Goal: Information Seeking & Learning: Learn about a topic

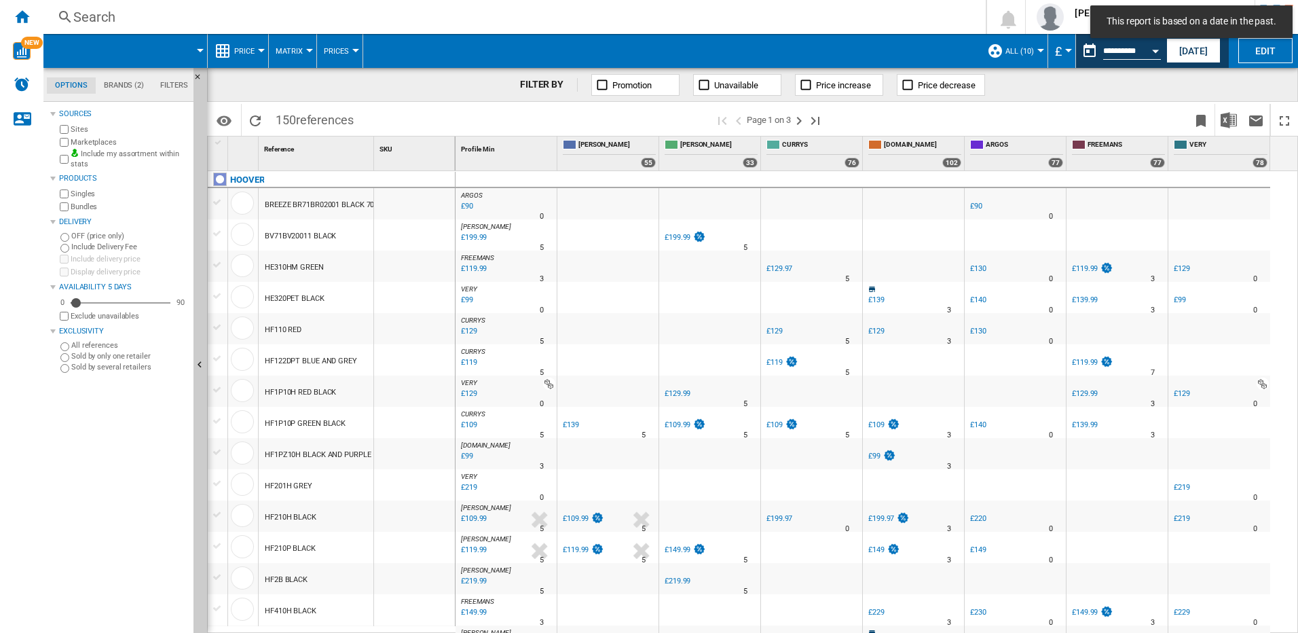
click at [131, 88] on md-tab-item "Brands (2)" at bounding box center [124, 85] width 56 height 16
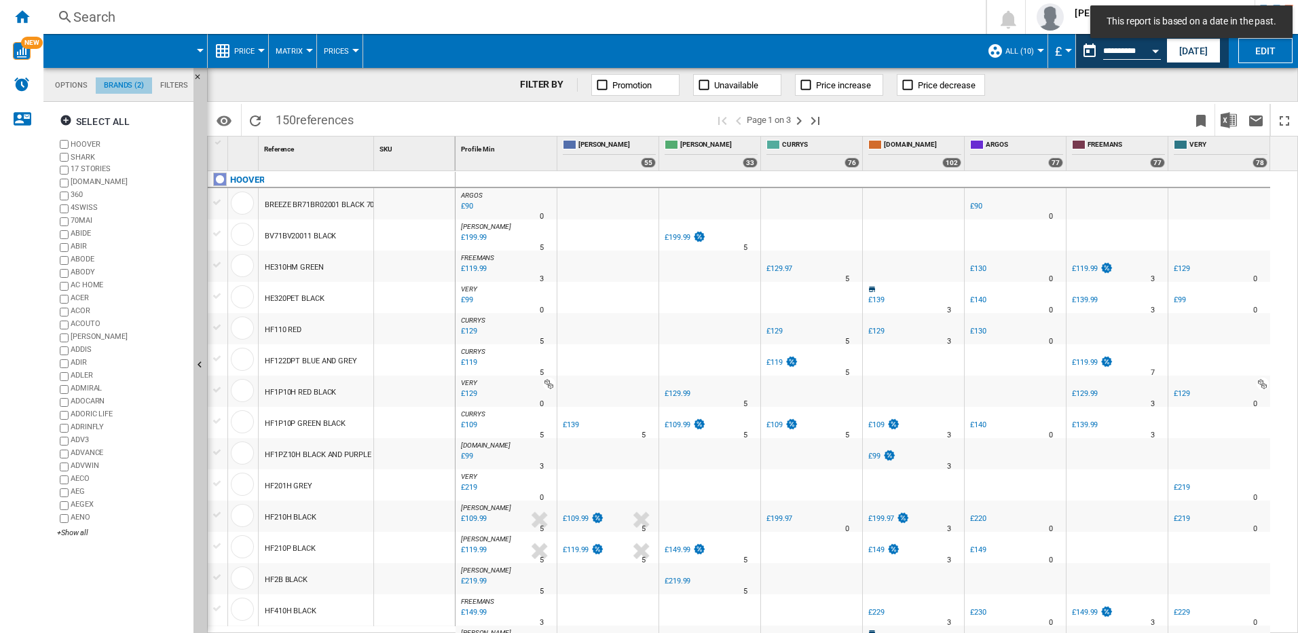
scroll to position [52, 0]
click at [71, 531] on div "+Show all" at bounding box center [122, 532] width 131 height 10
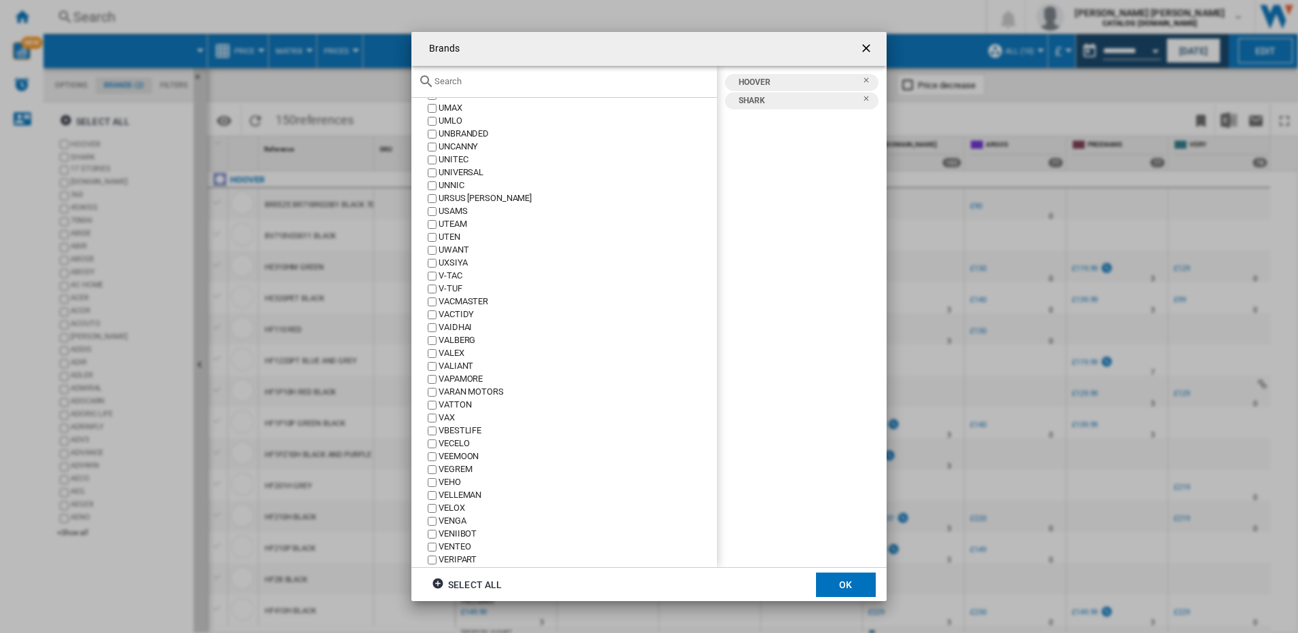
scroll to position [22013, 0]
click at [865, 77] on ng-md-icon "Remove" at bounding box center [870, 84] width 16 height 16
click at [842, 586] on button "OK" at bounding box center [846, 584] width 60 height 24
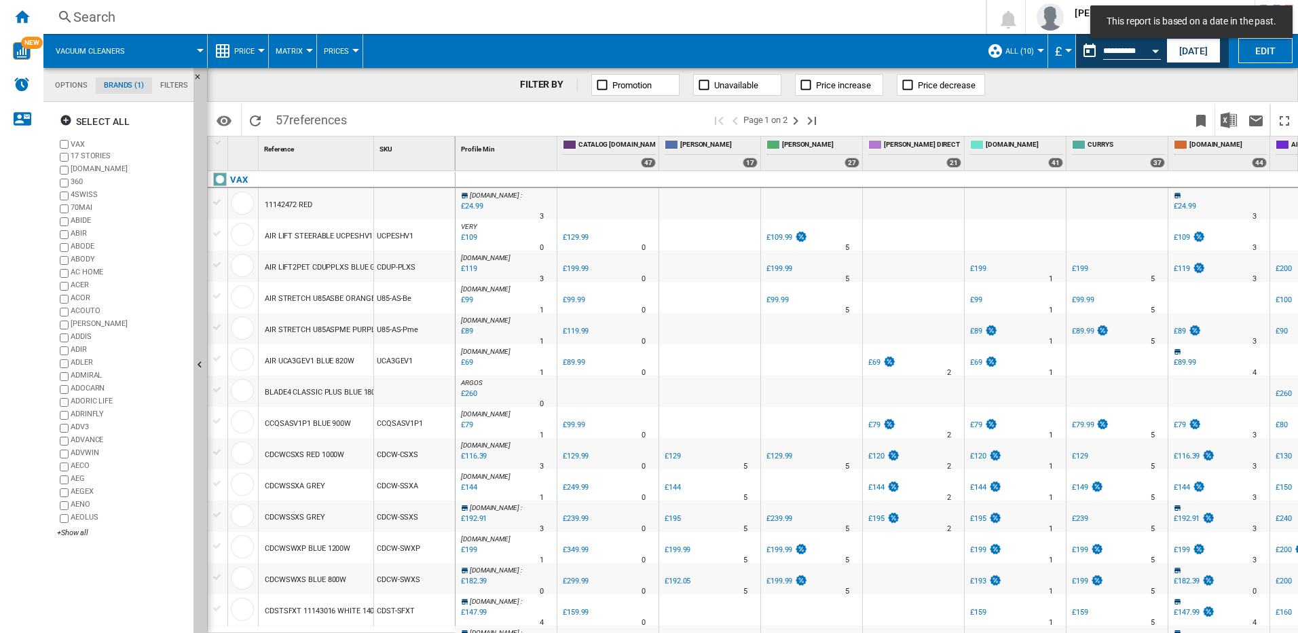
click at [221, 294] on div at bounding box center [217, 296] width 14 height 12
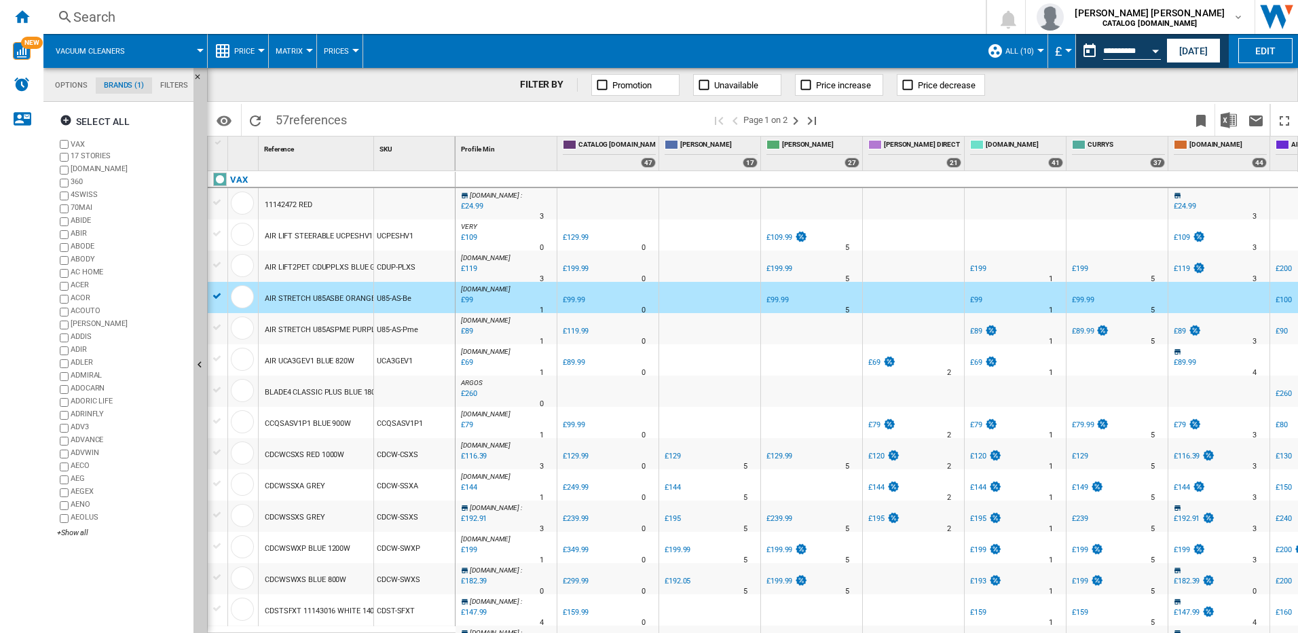
click at [215, 324] on div at bounding box center [217, 327] width 14 height 12
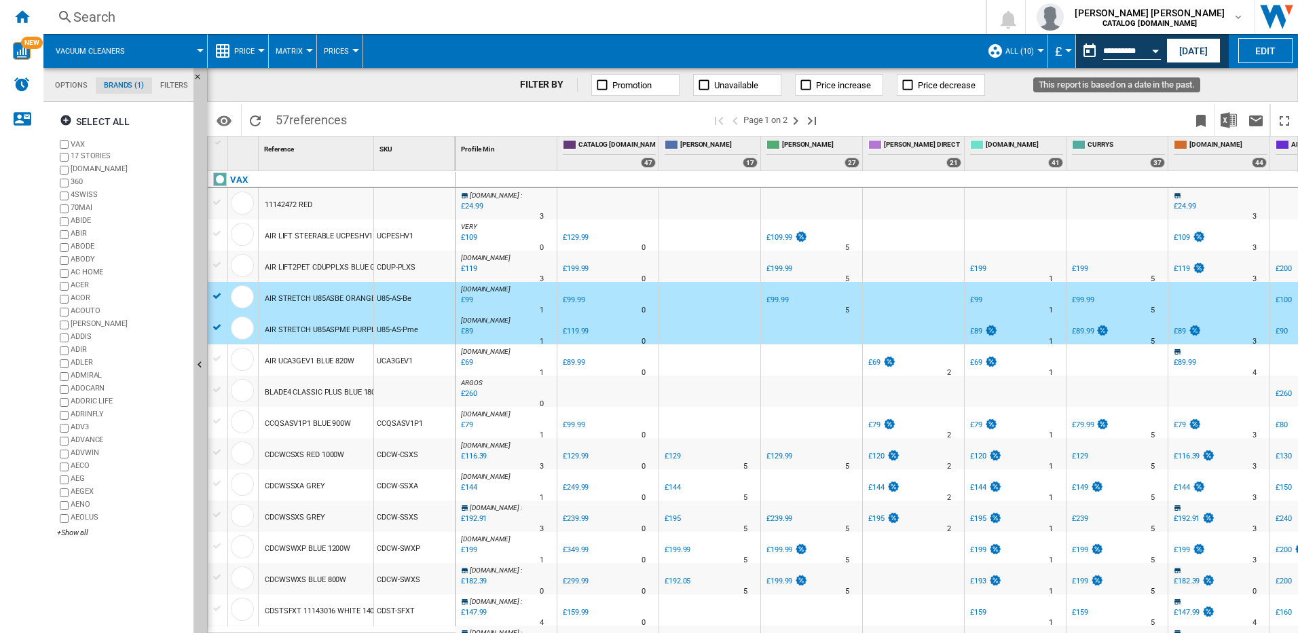
click at [1160, 54] on button "Open calendar" at bounding box center [1155, 49] width 24 height 24
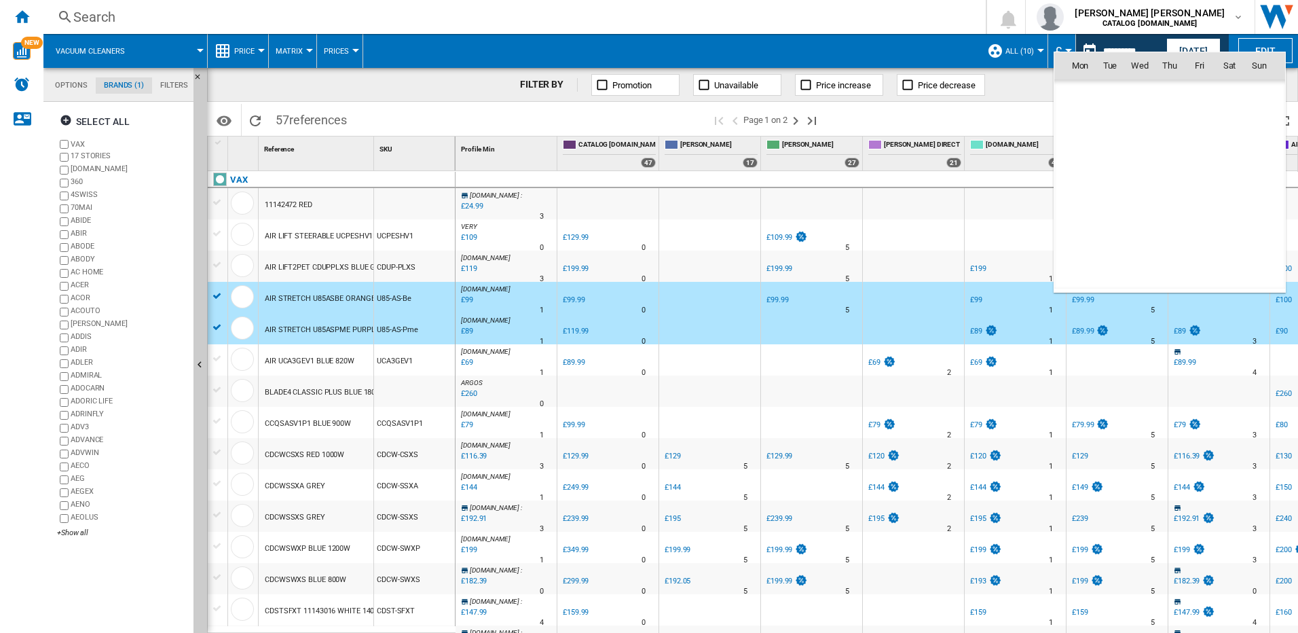
scroll to position [6296, 0]
click at [1083, 91] on span "[DATE]" at bounding box center [1084, 94] width 28 height 11
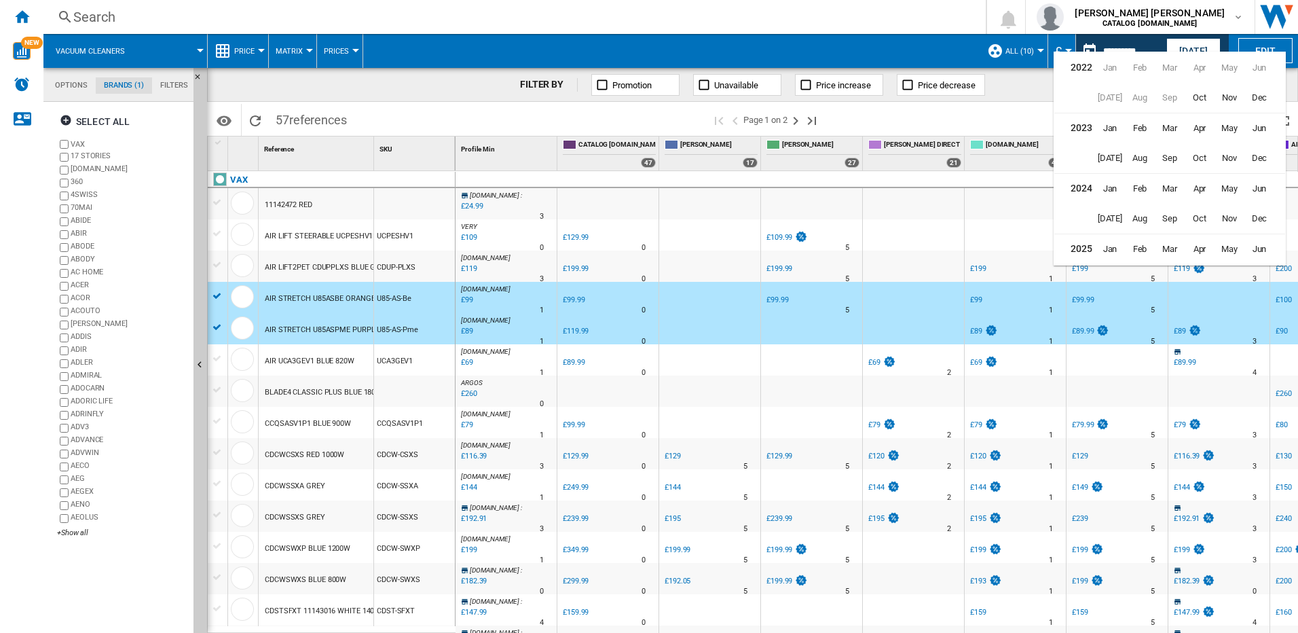
scroll to position [33, 0]
click at [1165, 151] on span "Mar" at bounding box center [1169, 155] width 27 height 27
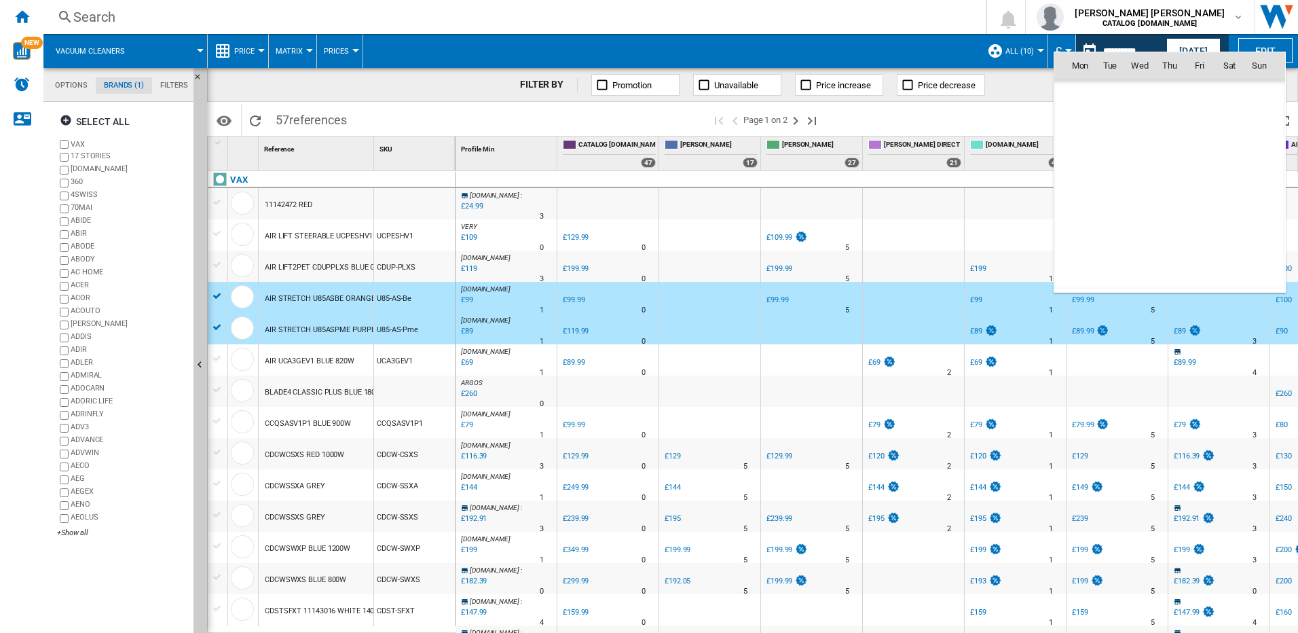
scroll to position [3058, 0]
click at [1202, 208] on span "29" at bounding box center [1199, 214] width 27 height 27
type input "**********"
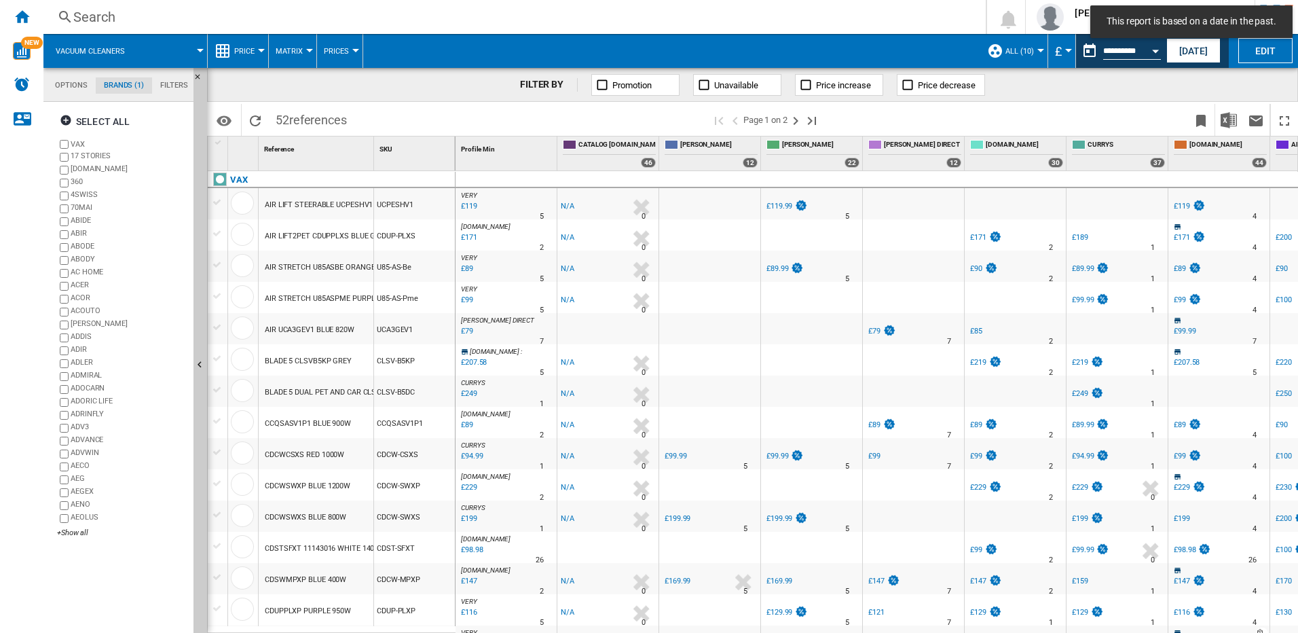
click at [299, 296] on div "AIR STRETCH U85ASPME PURPLE 840W" at bounding box center [332, 298] width 135 height 31
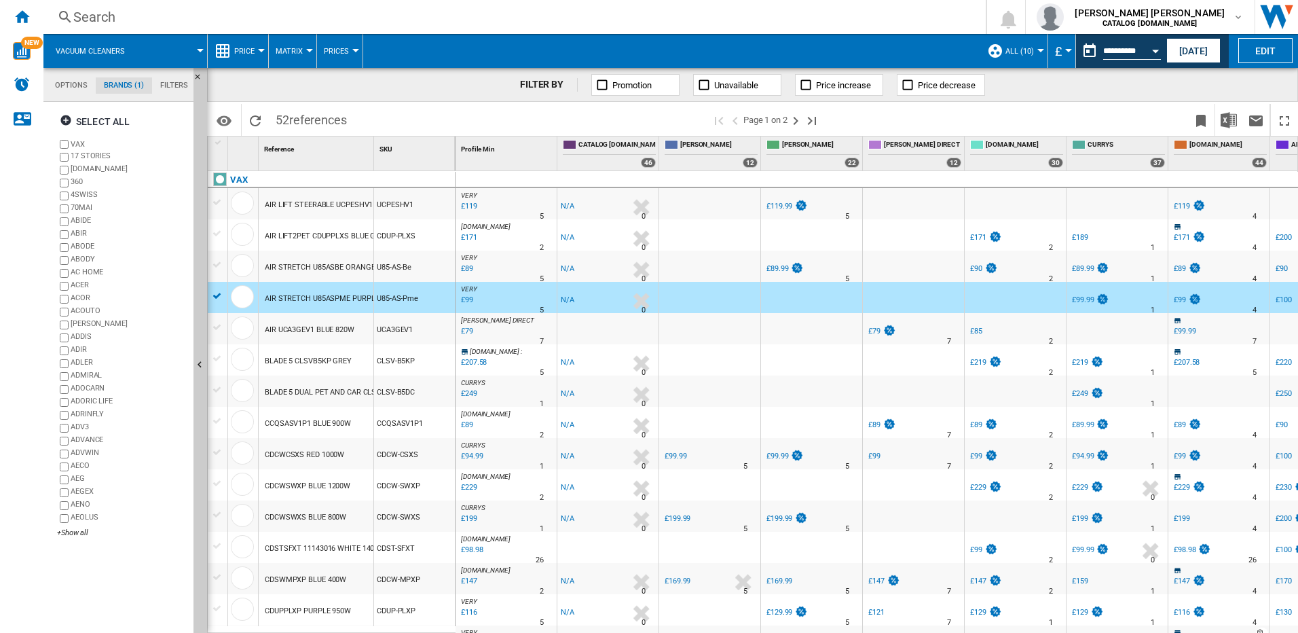
click at [214, 264] on div at bounding box center [217, 265] width 14 height 12
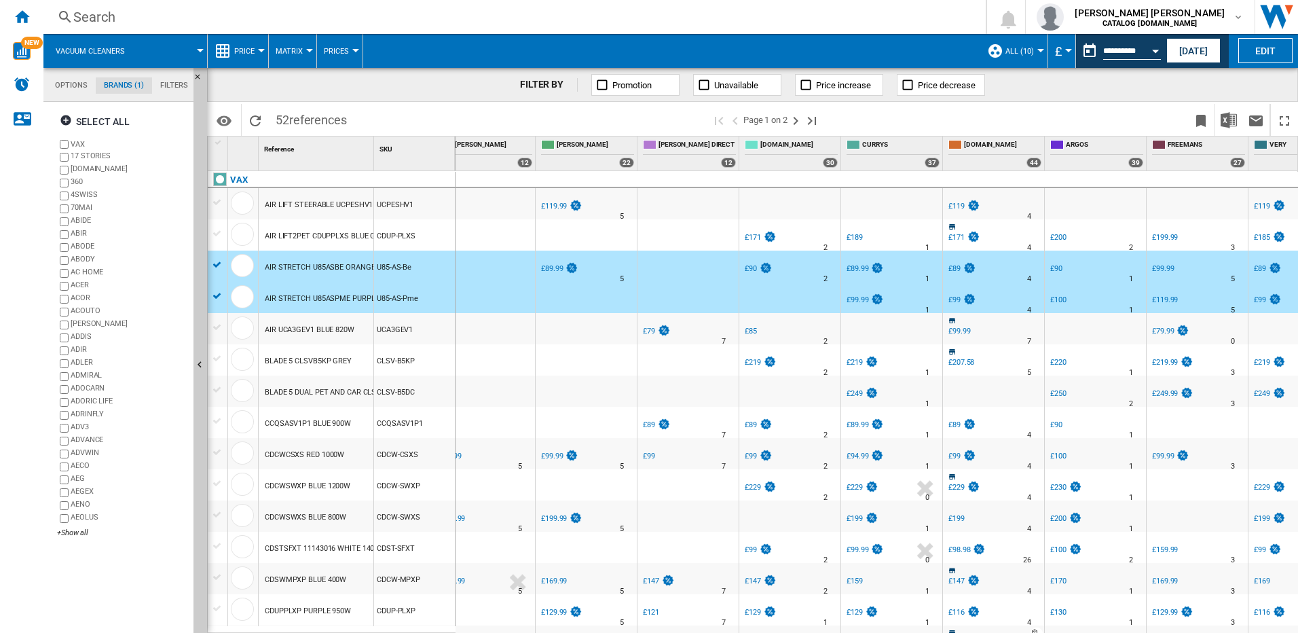
scroll to position [0, 284]
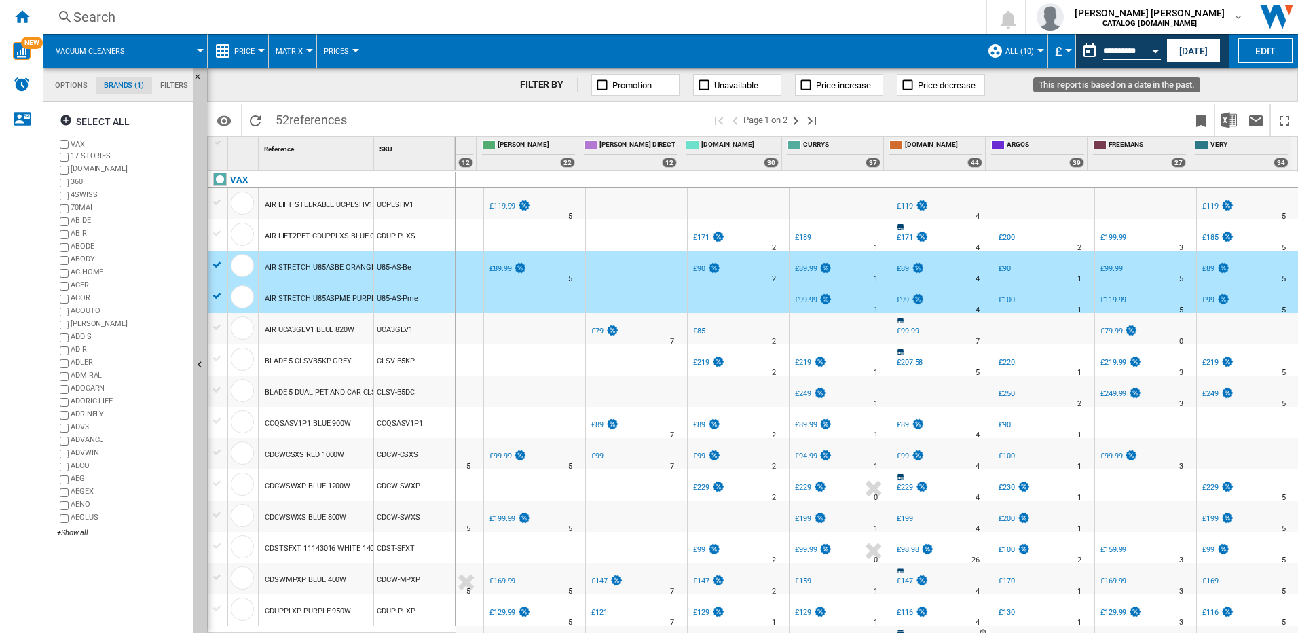
click at [1153, 46] on button "Open calendar" at bounding box center [1155, 49] width 24 height 24
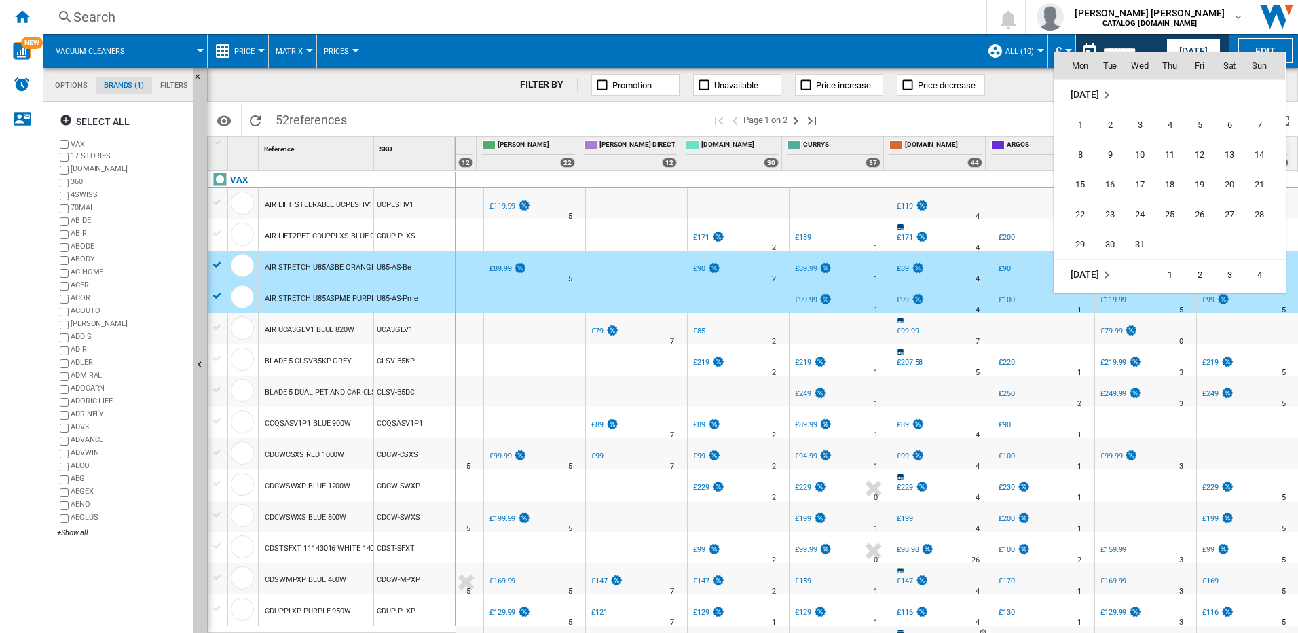
scroll to position [3804, 0]
click at [1076, 157] on span "15" at bounding box center [1079, 157] width 27 height 27
type input "**********"
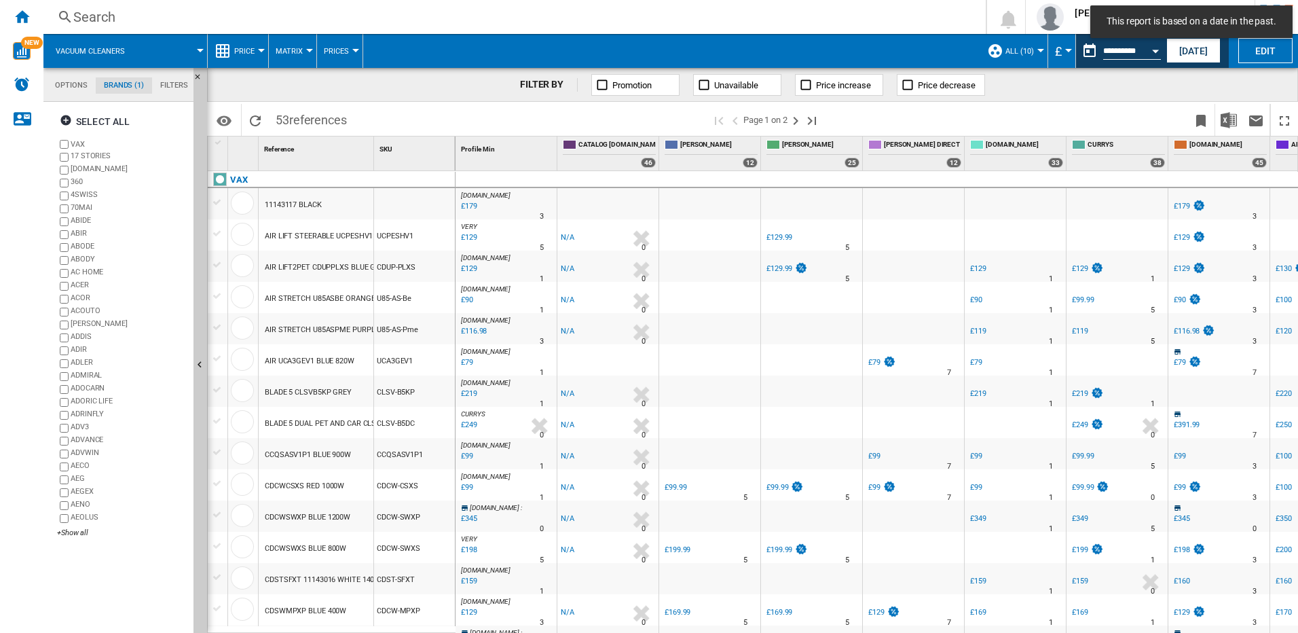
click at [212, 325] on div at bounding box center [217, 327] width 14 height 12
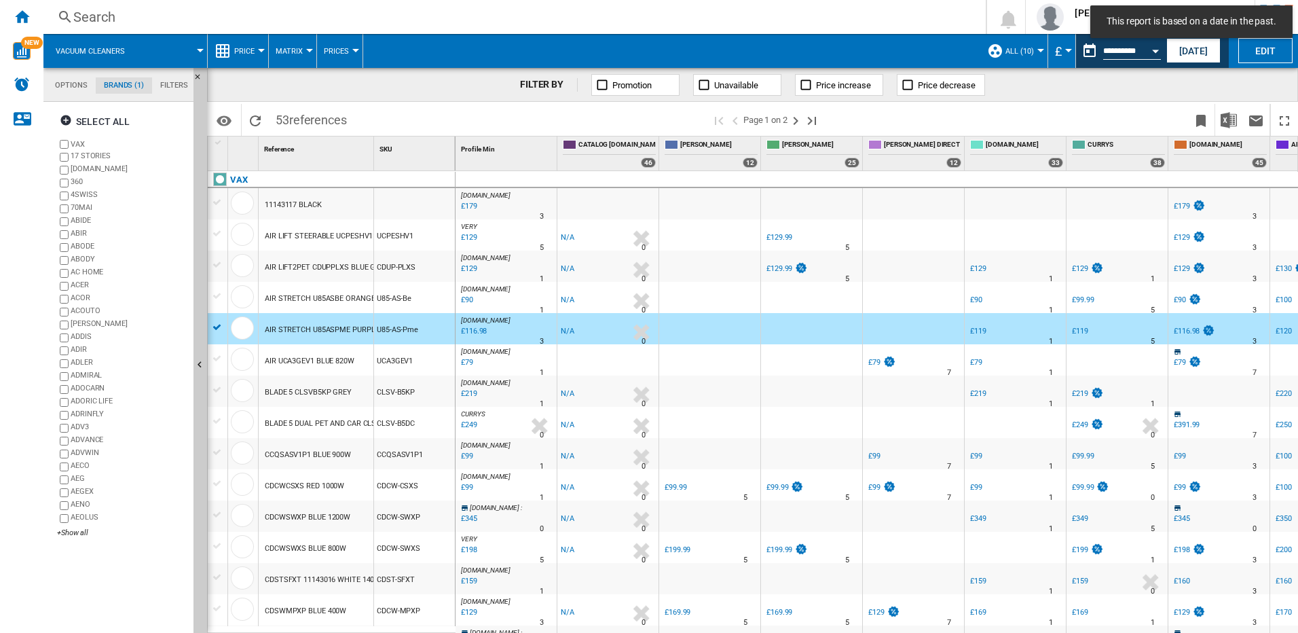
click at [214, 298] on div at bounding box center [217, 296] width 14 height 12
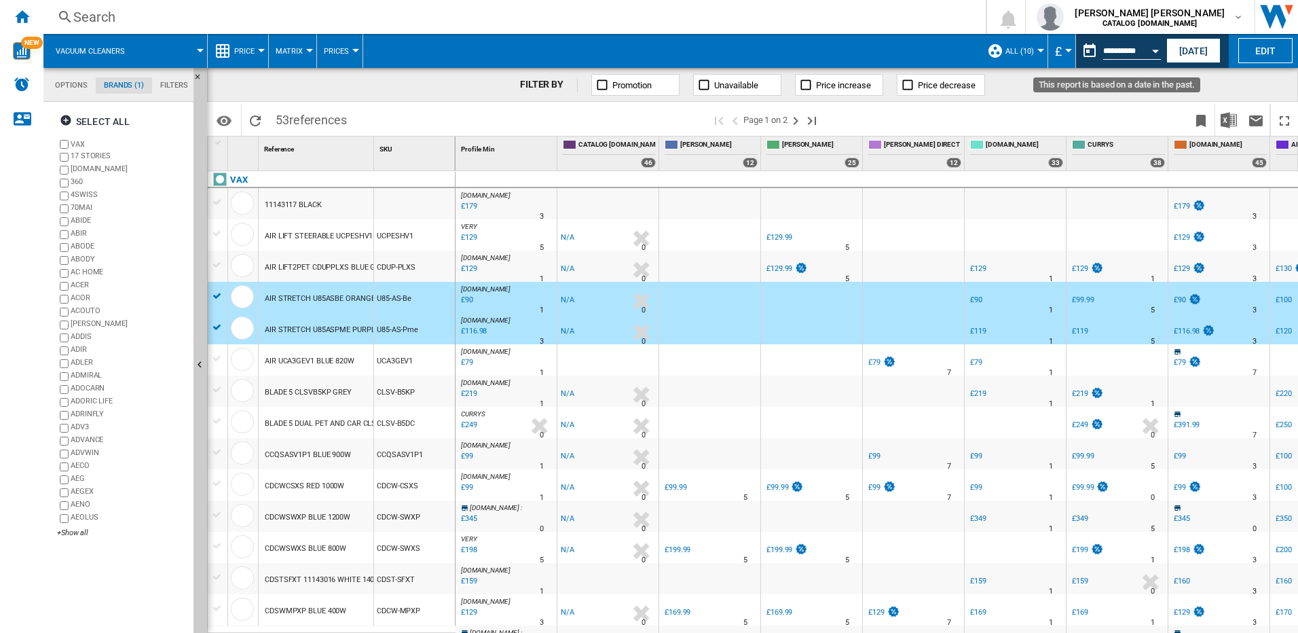
click at [1157, 47] on button "Open calendar" at bounding box center [1155, 49] width 24 height 24
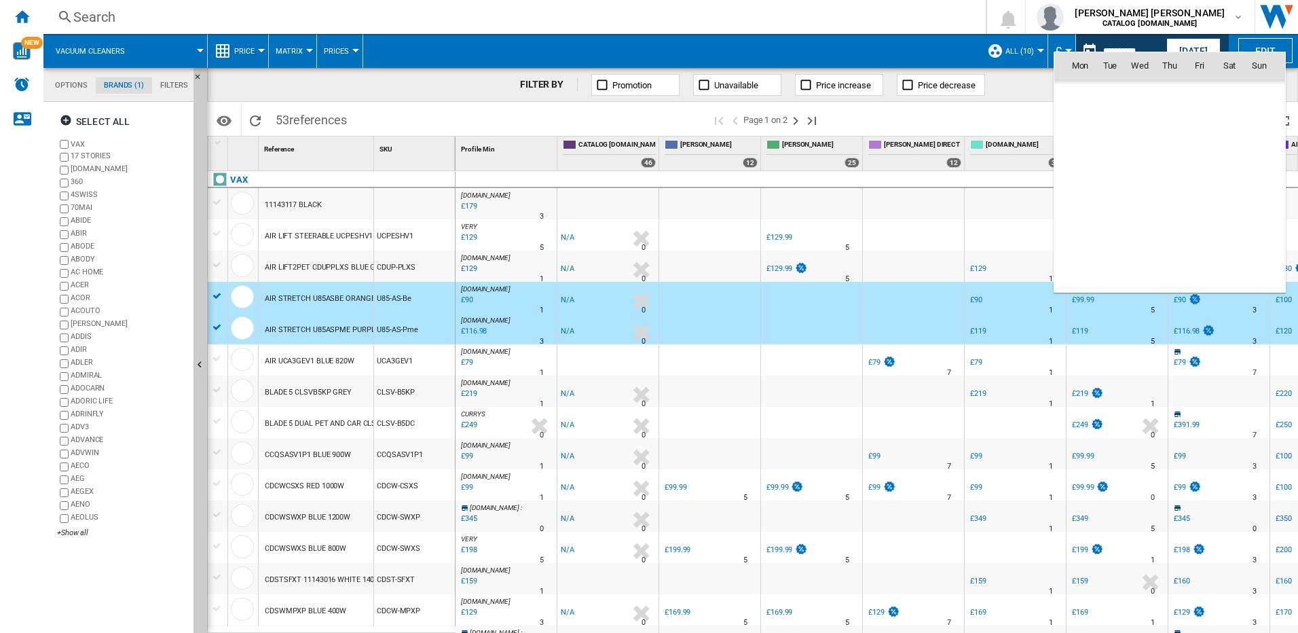
scroll to position [3777, 0]
click at [1106, 184] on span "16" at bounding box center [1109, 184] width 27 height 27
type input "**********"
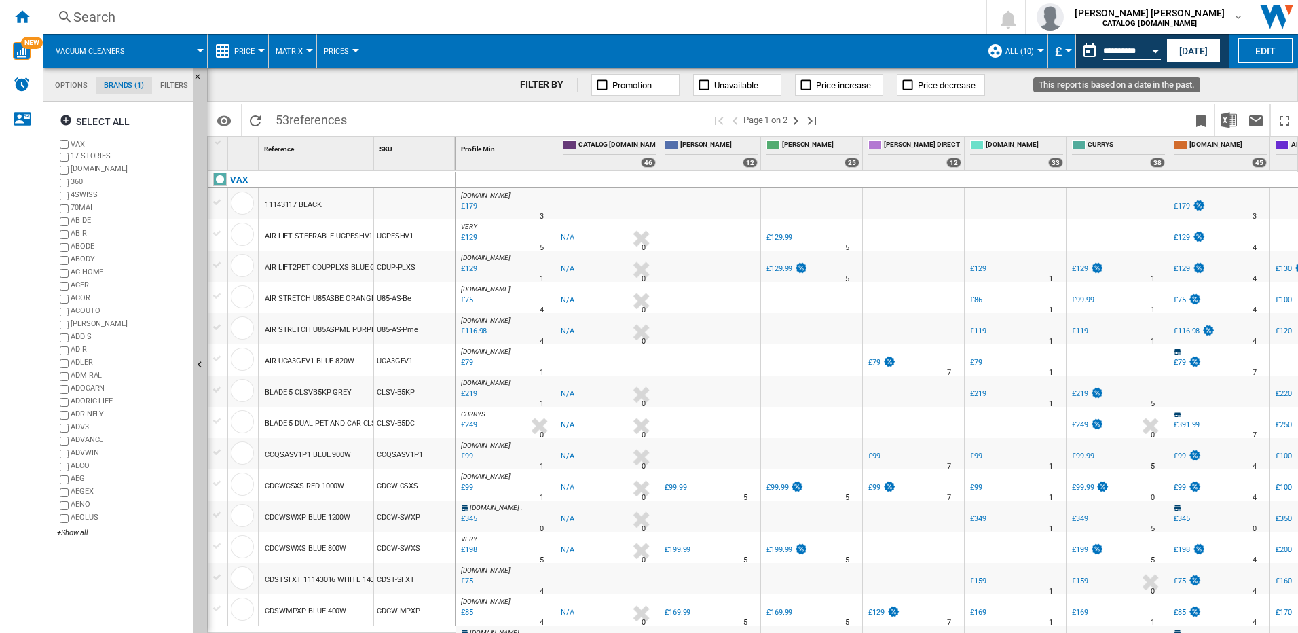
click at [1159, 54] on button "Open calendar" at bounding box center [1155, 49] width 24 height 24
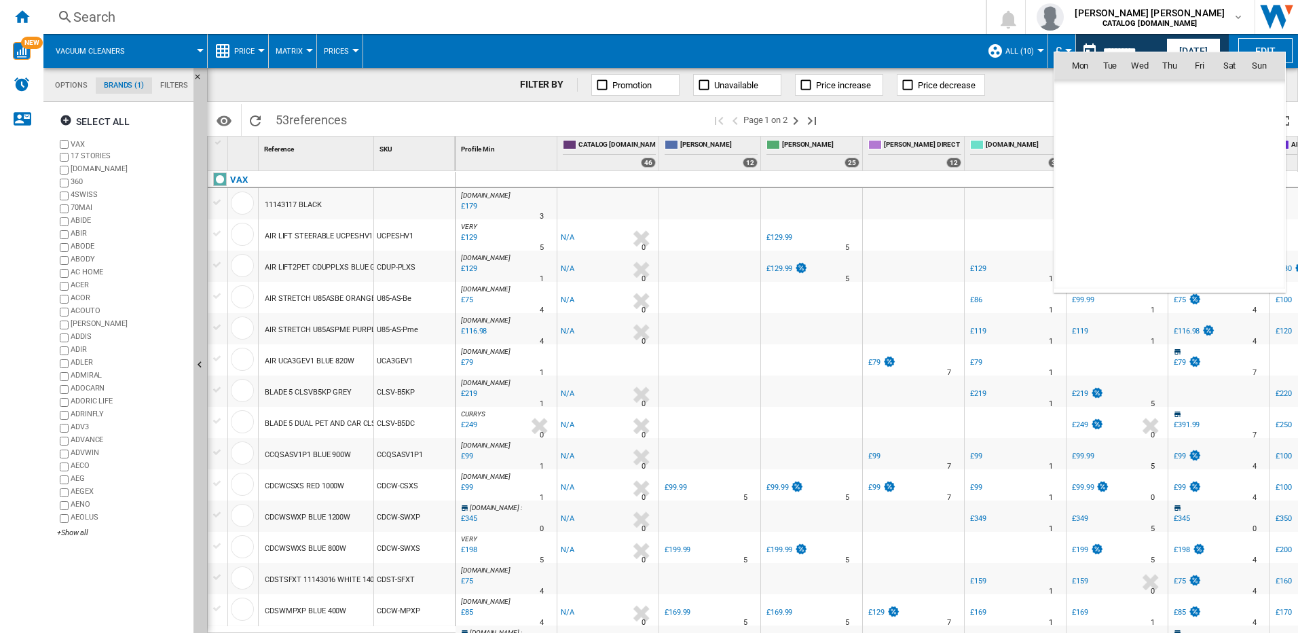
scroll to position [3777, 0]
click at [1141, 186] on span "17" at bounding box center [1139, 184] width 27 height 27
type input "**********"
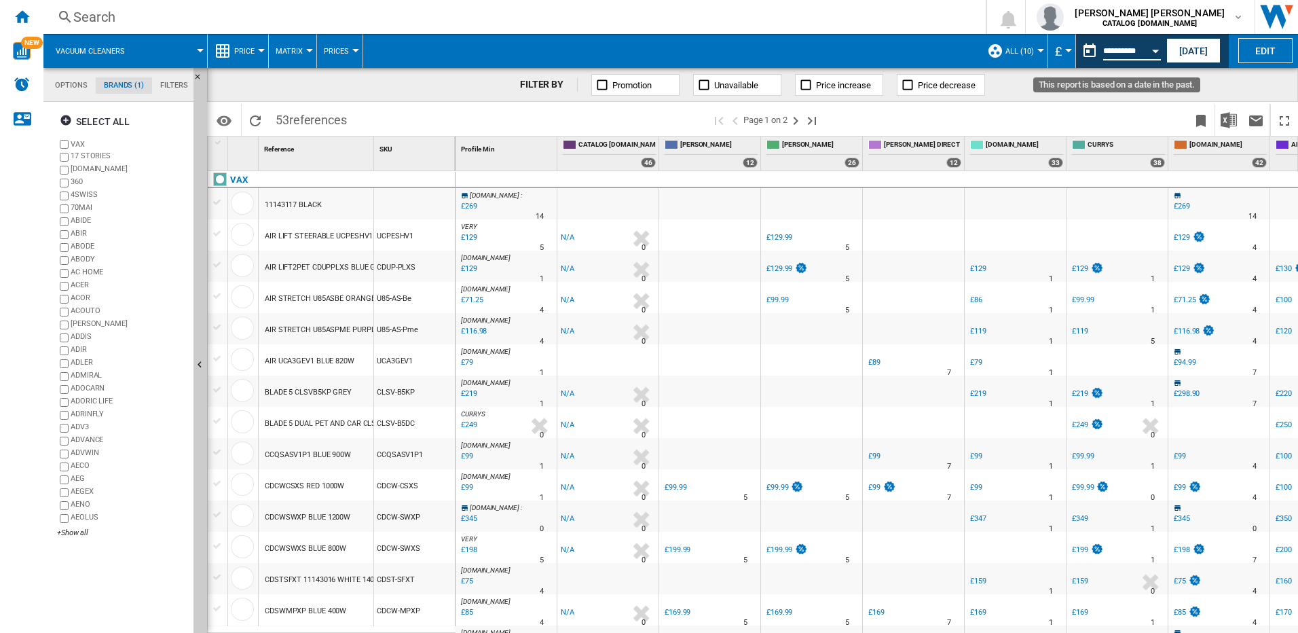
click at [1142, 48] on input "**********" at bounding box center [1132, 53] width 58 height 12
click at [1155, 52] on div "Open calendar" at bounding box center [1155, 51] width 7 height 3
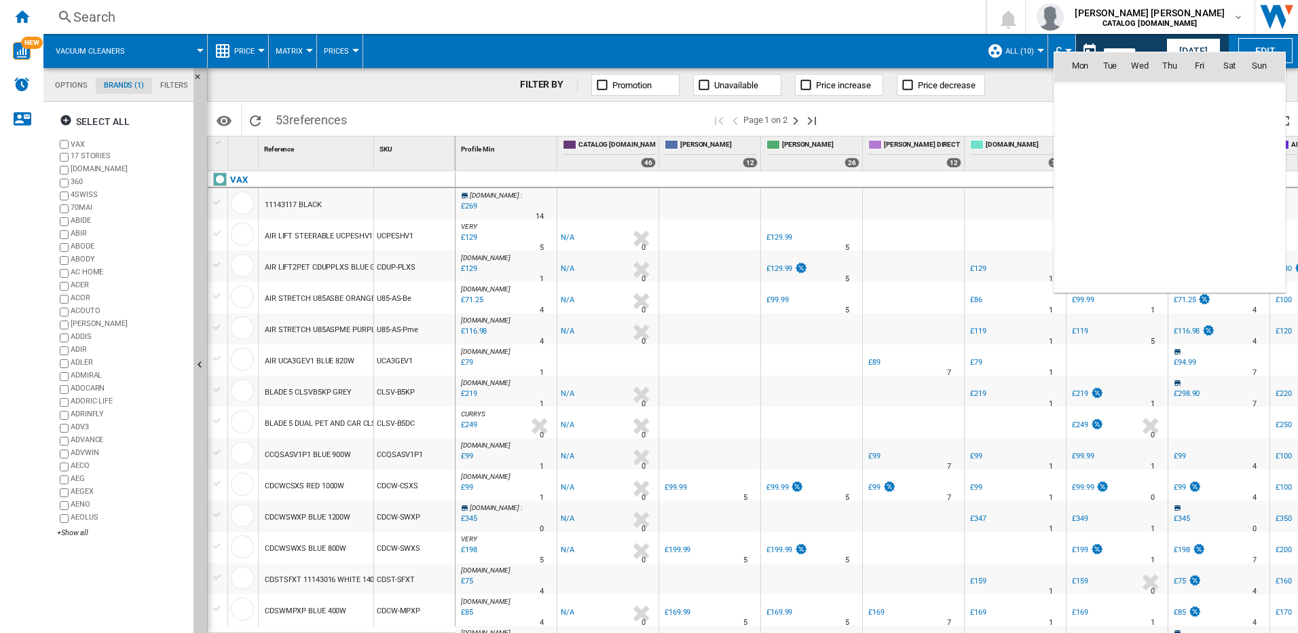
scroll to position [3777, 0]
click at [1167, 176] on span "18" at bounding box center [1169, 184] width 27 height 27
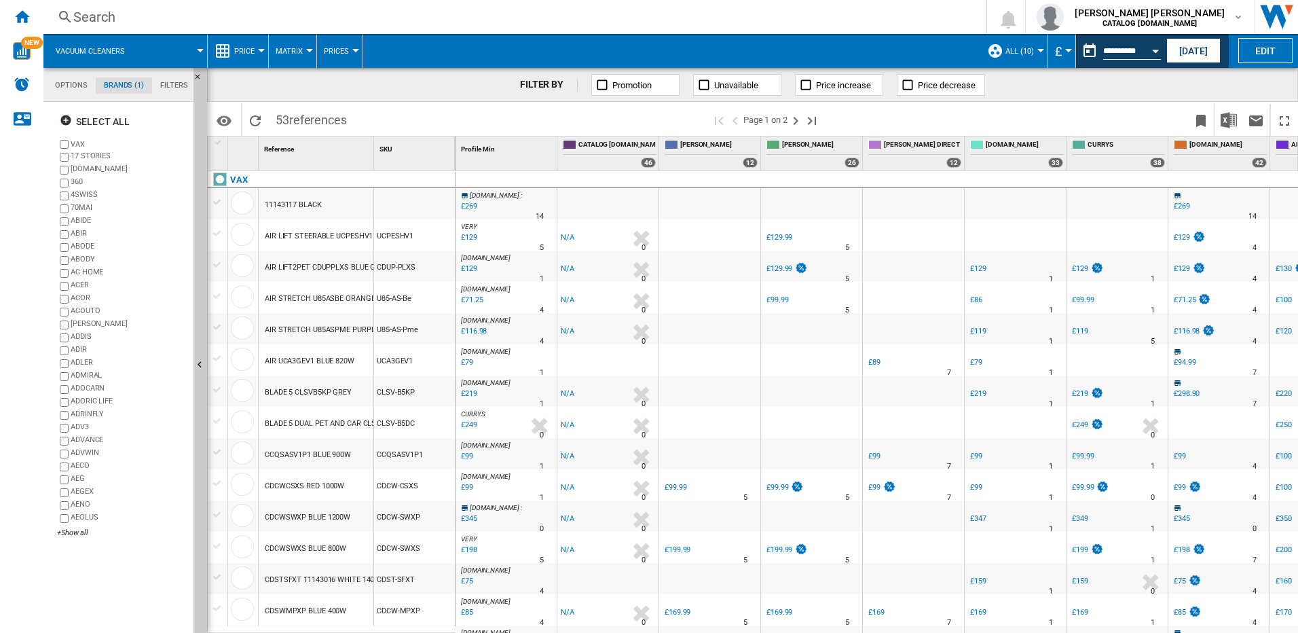
type input "**********"
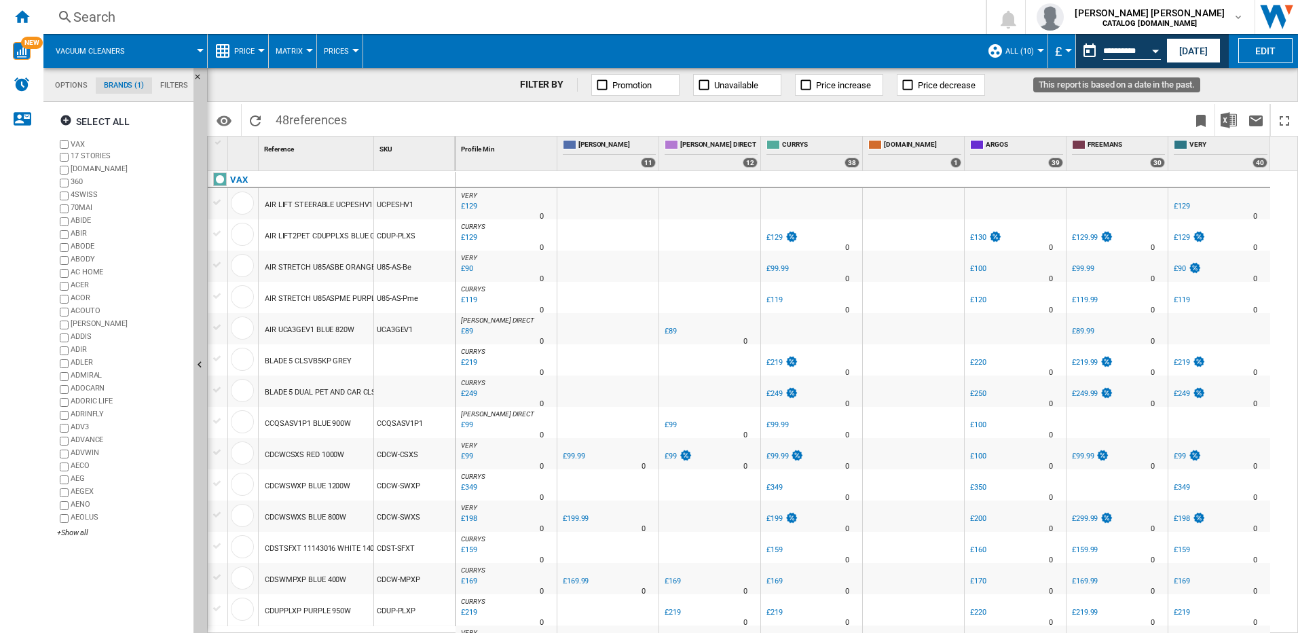
click at [1155, 50] on div "Open calendar" at bounding box center [1155, 51] width 7 height 3
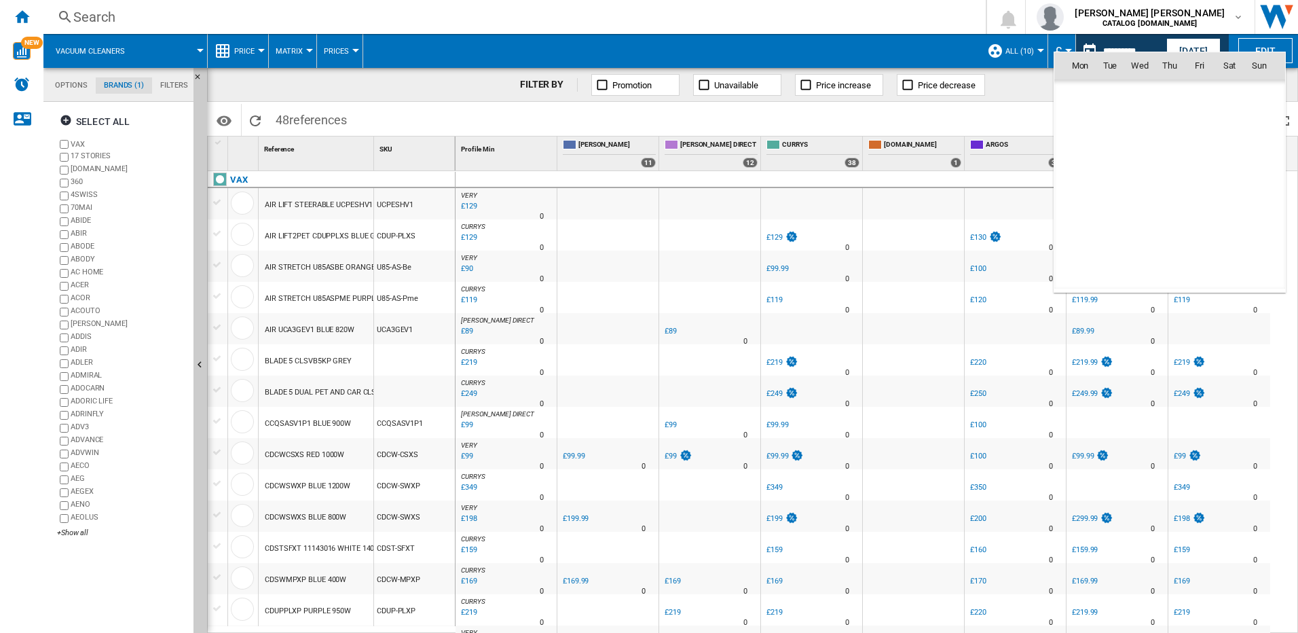
scroll to position [3777, 0]
click at [1202, 182] on span "19" at bounding box center [1199, 184] width 27 height 27
type input "**********"
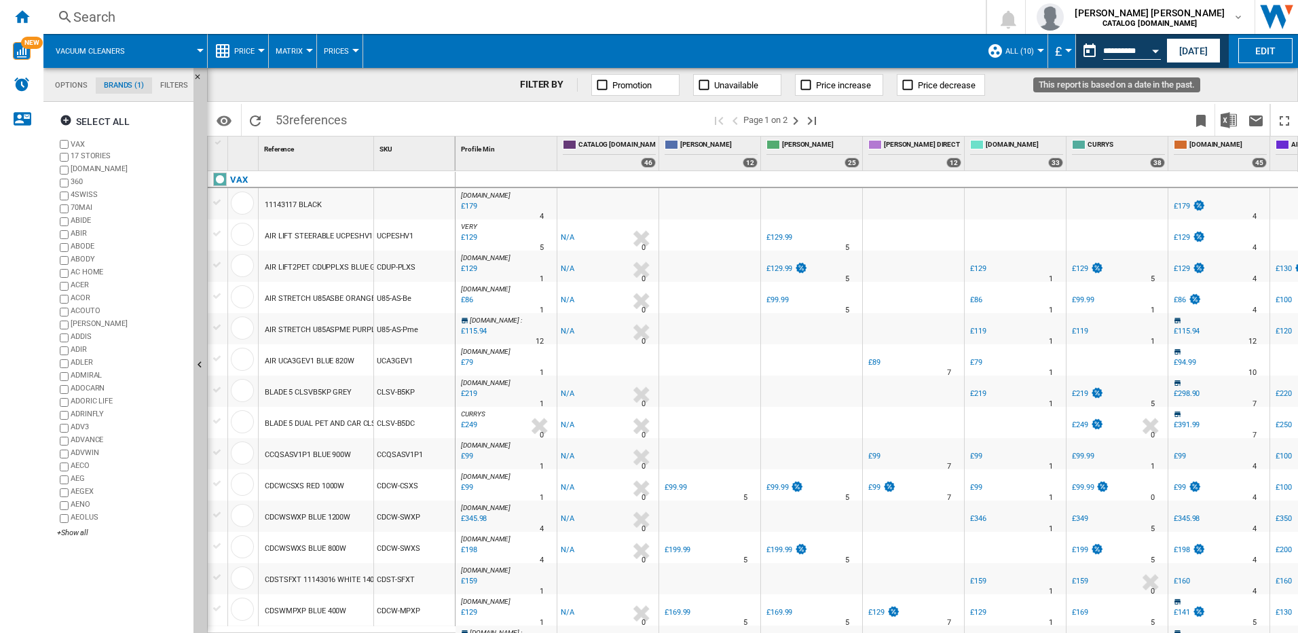
click at [1152, 50] on div "Open calendar" at bounding box center [1155, 51] width 7 height 3
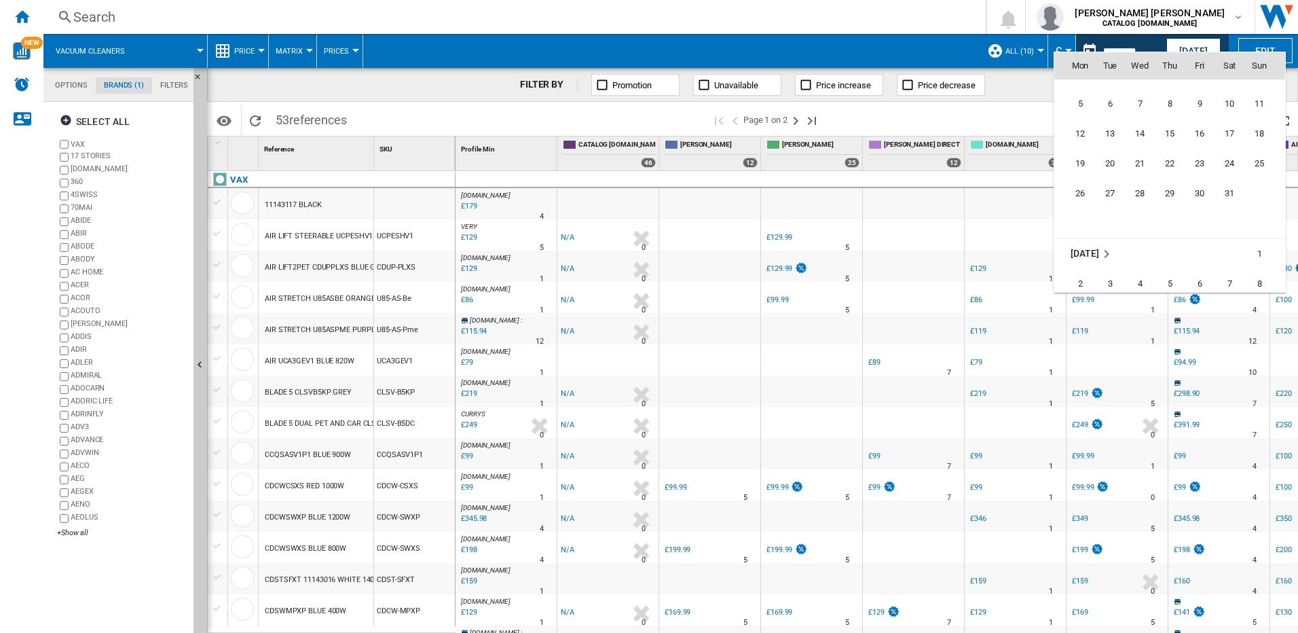
scroll to position [3981, 0]
click at [1197, 161] on span "23" at bounding box center [1199, 160] width 27 height 27
type input "**********"
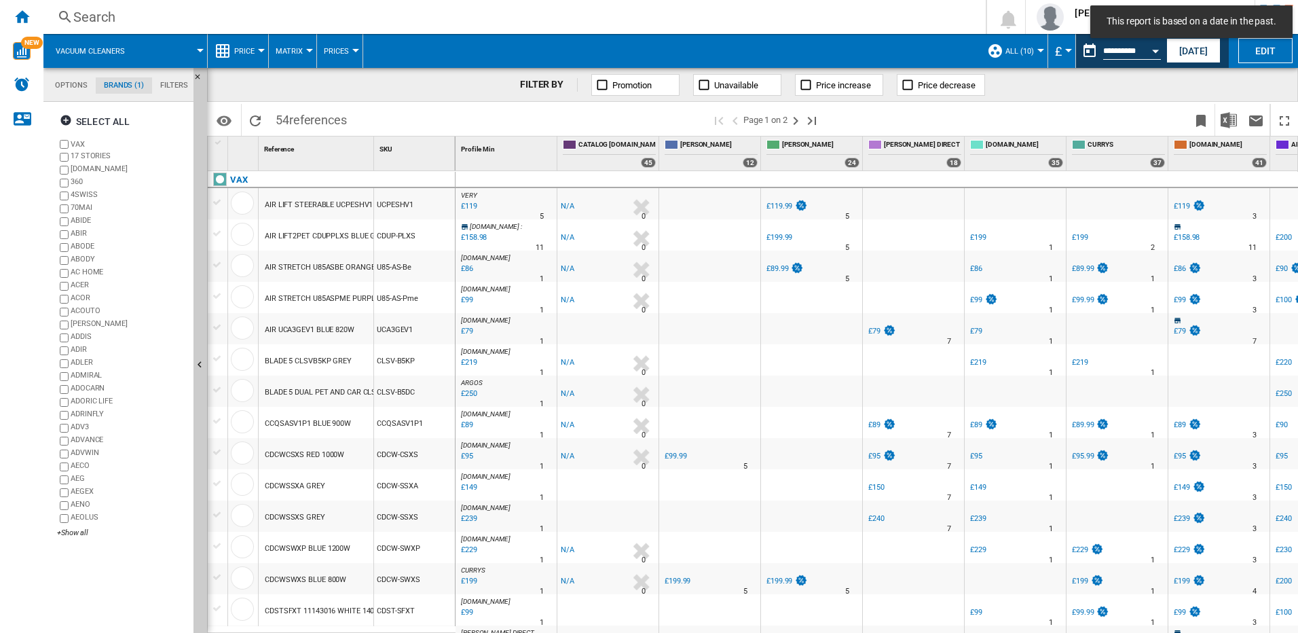
click at [219, 261] on div at bounding box center [217, 265] width 14 height 12
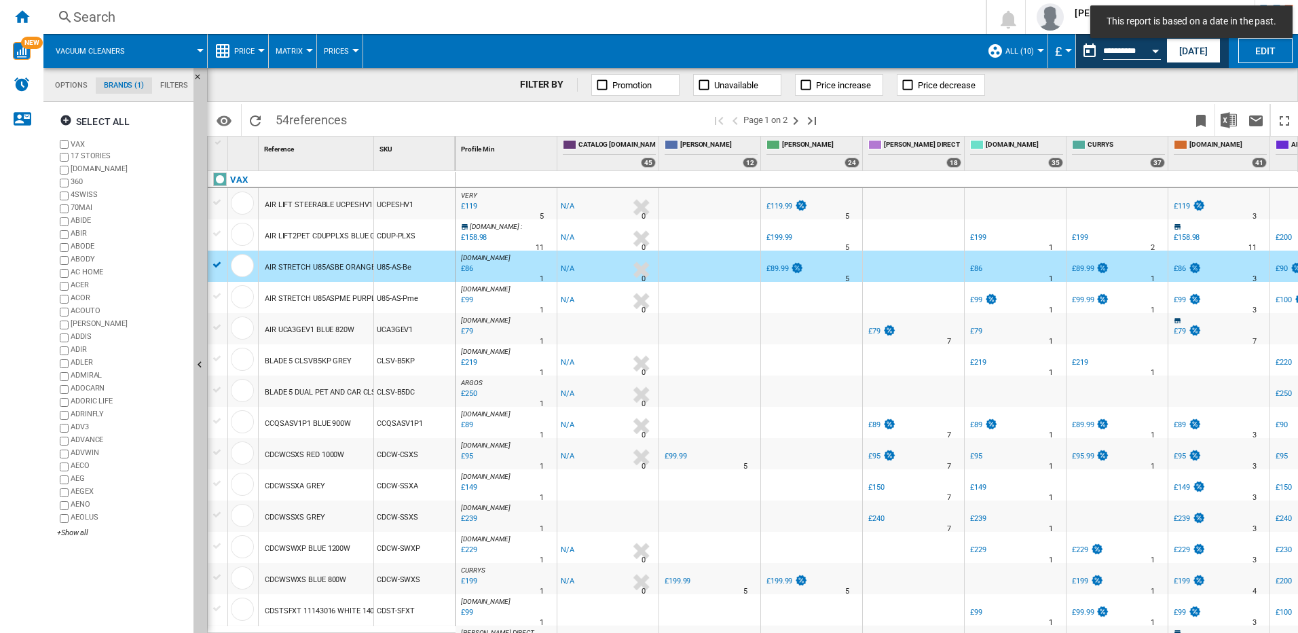
click at [219, 293] on div at bounding box center [217, 296] width 14 height 12
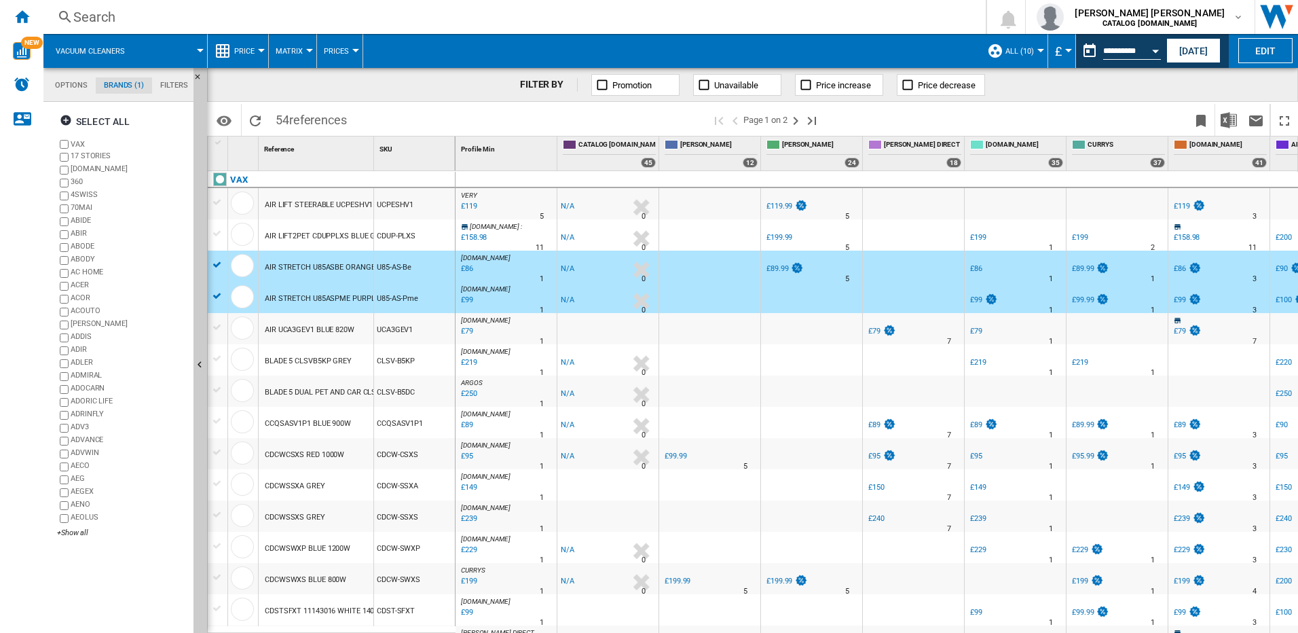
click at [1146, 44] on button "Open calendar" at bounding box center [1155, 49] width 24 height 24
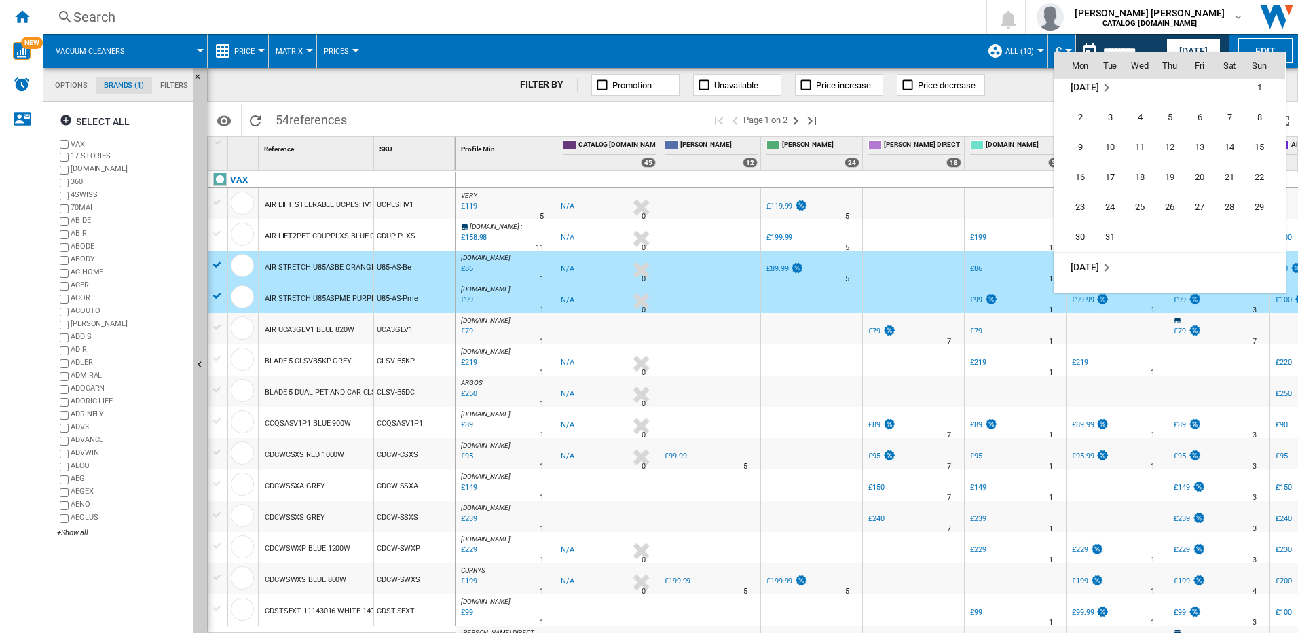
scroll to position [4704, 0]
click at [1170, 185] on span "26" at bounding box center [1169, 187] width 27 height 27
type input "**********"
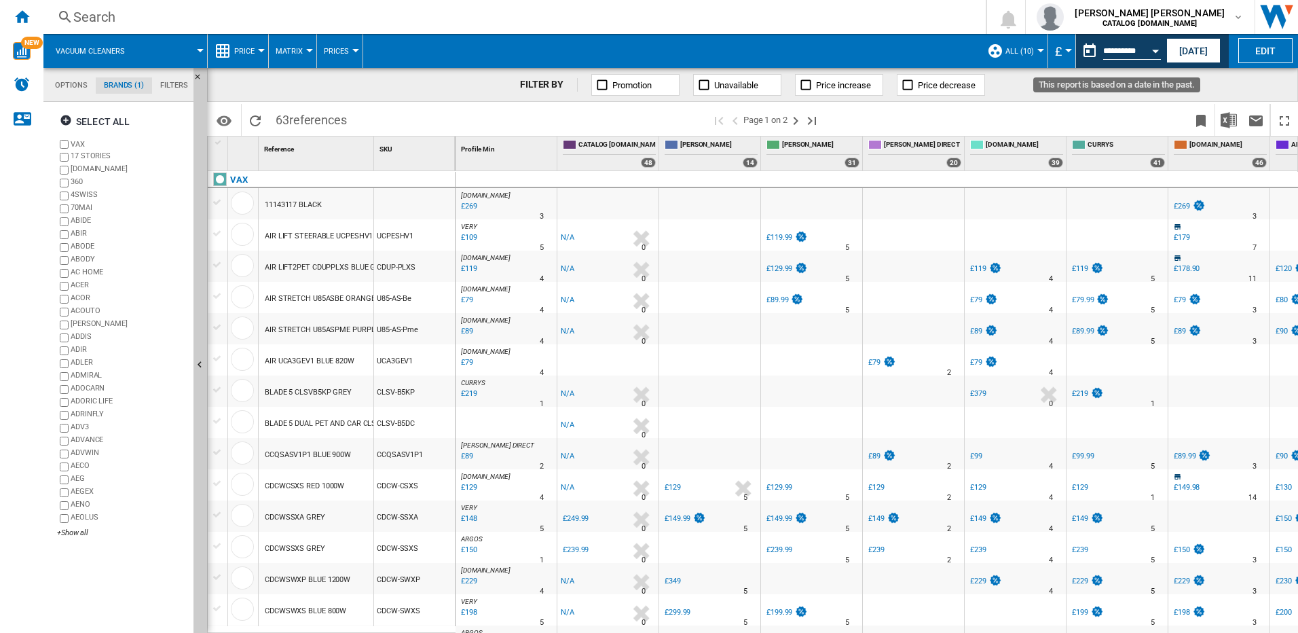
click at [1151, 48] on button "Open calendar" at bounding box center [1155, 49] width 24 height 24
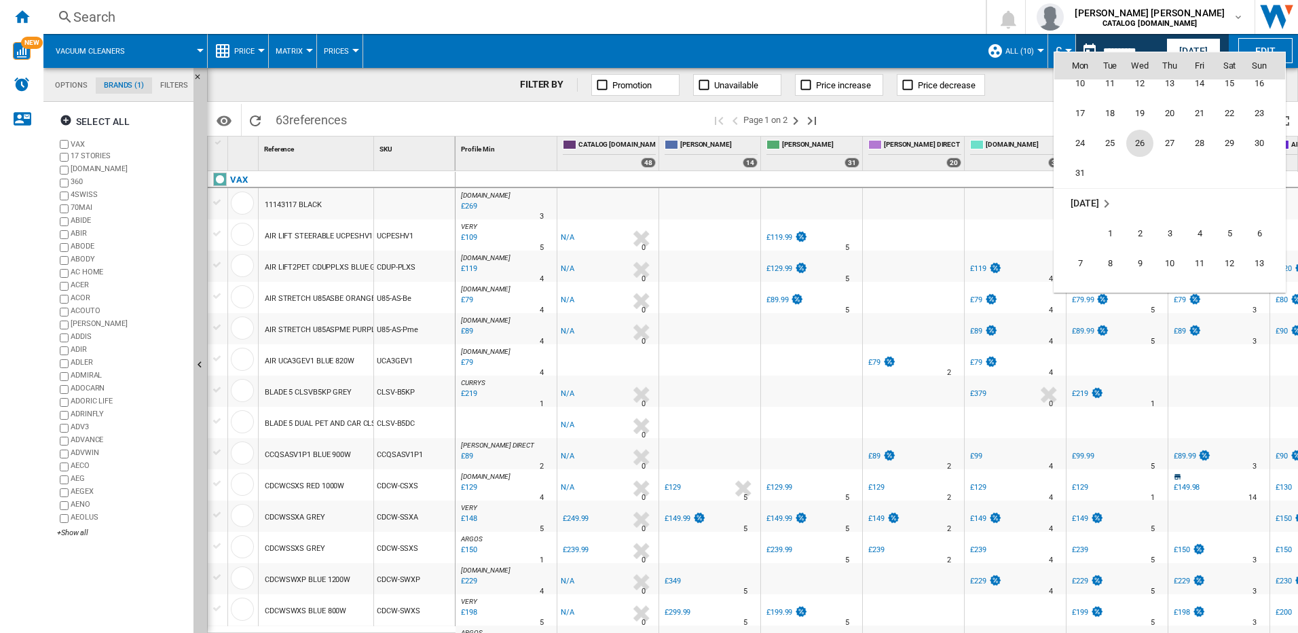
scroll to position [5355, 0]
click at [1163, 223] on span "17" at bounding box center [1169, 225] width 27 height 27
type input "**********"
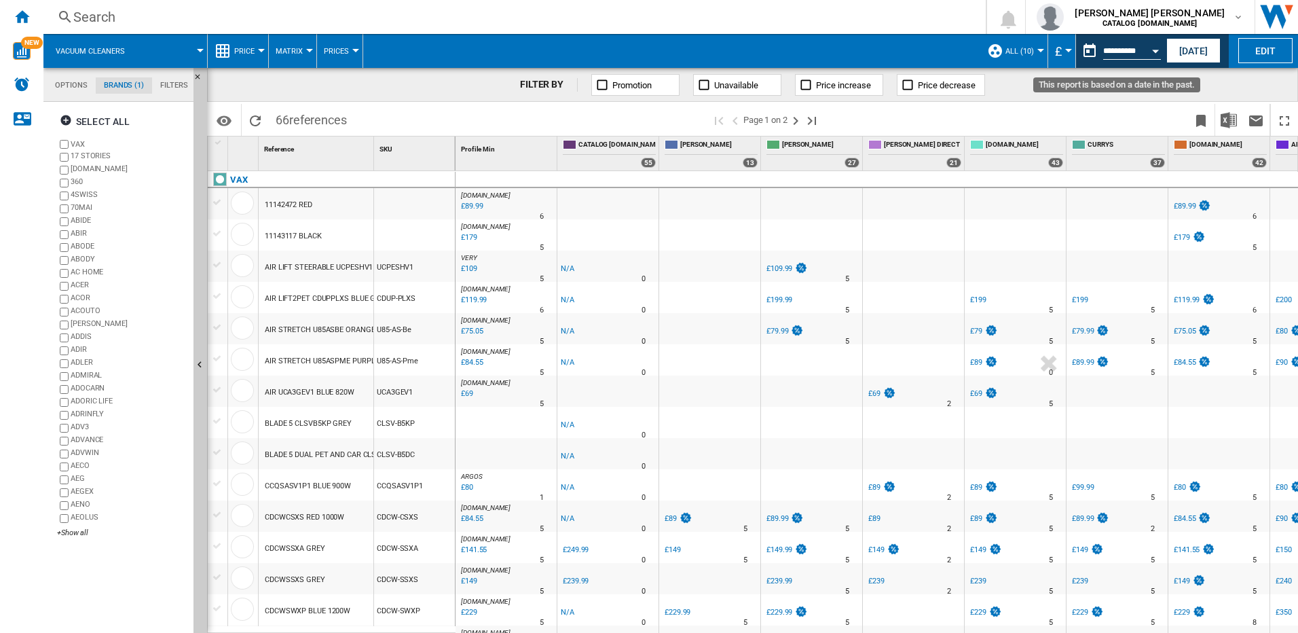
click at [1157, 50] on div "Open calendar" at bounding box center [1155, 51] width 7 height 3
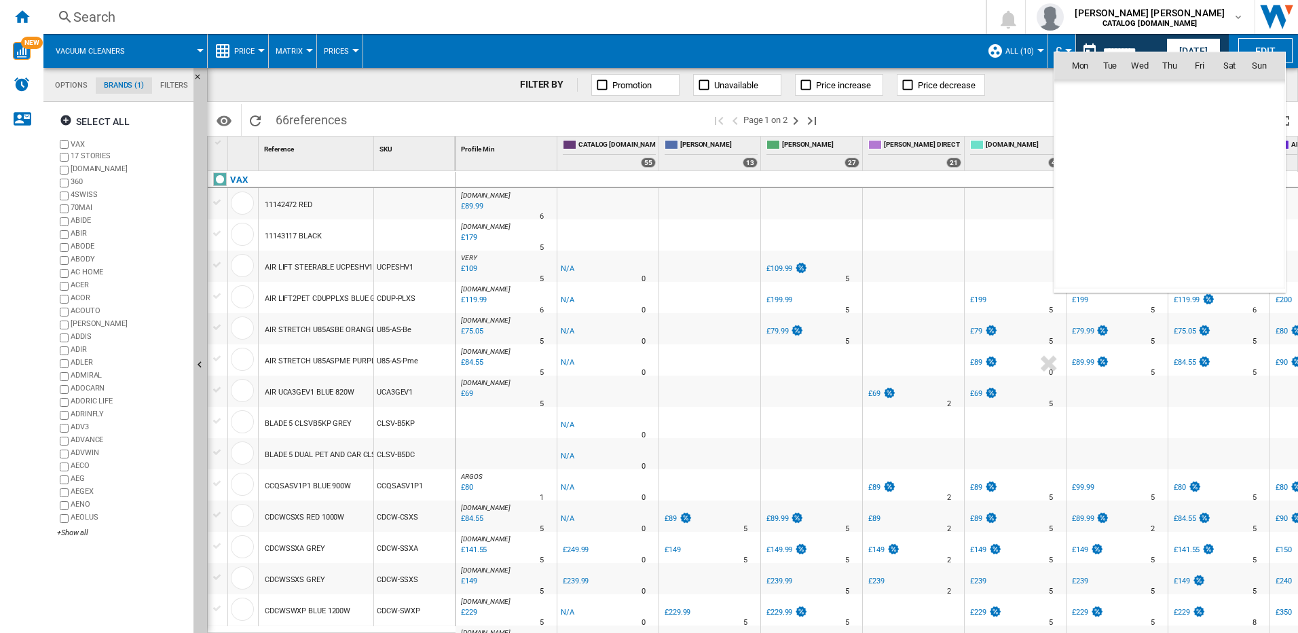
scroll to position [5396, 0]
click at [1200, 183] on span "18" at bounding box center [1199, 184] width 27 height 27
type input "**********"
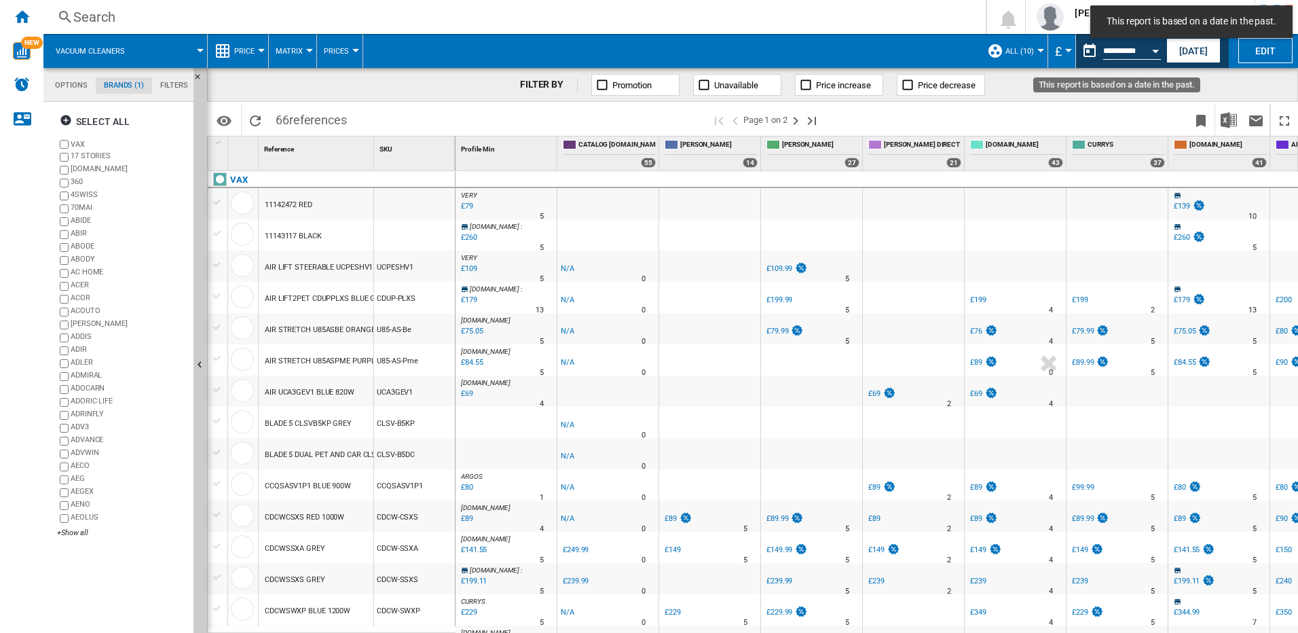
click at [1155, 48] on button "Open calendar" at bounding box center [1155, 49] width 24 height 24
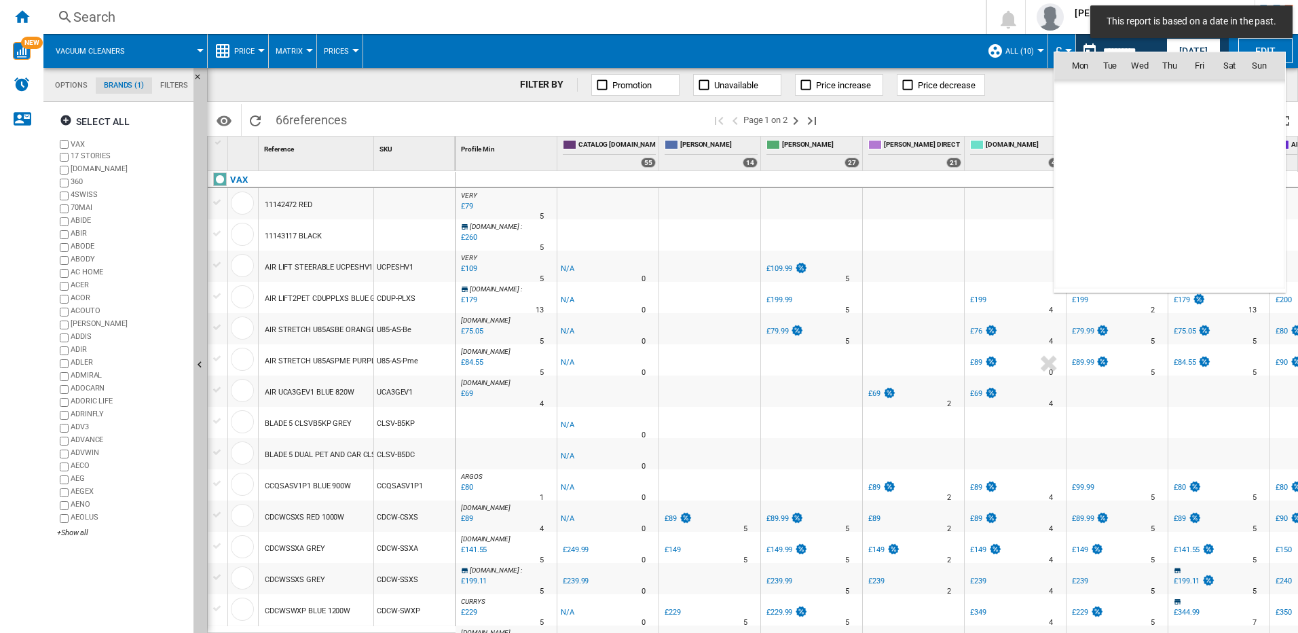
scroll to position [5396, 0]
click at [1235, 189] on span "19" at bounding box center [1229, 184] width 27 height 27
type input "**********"
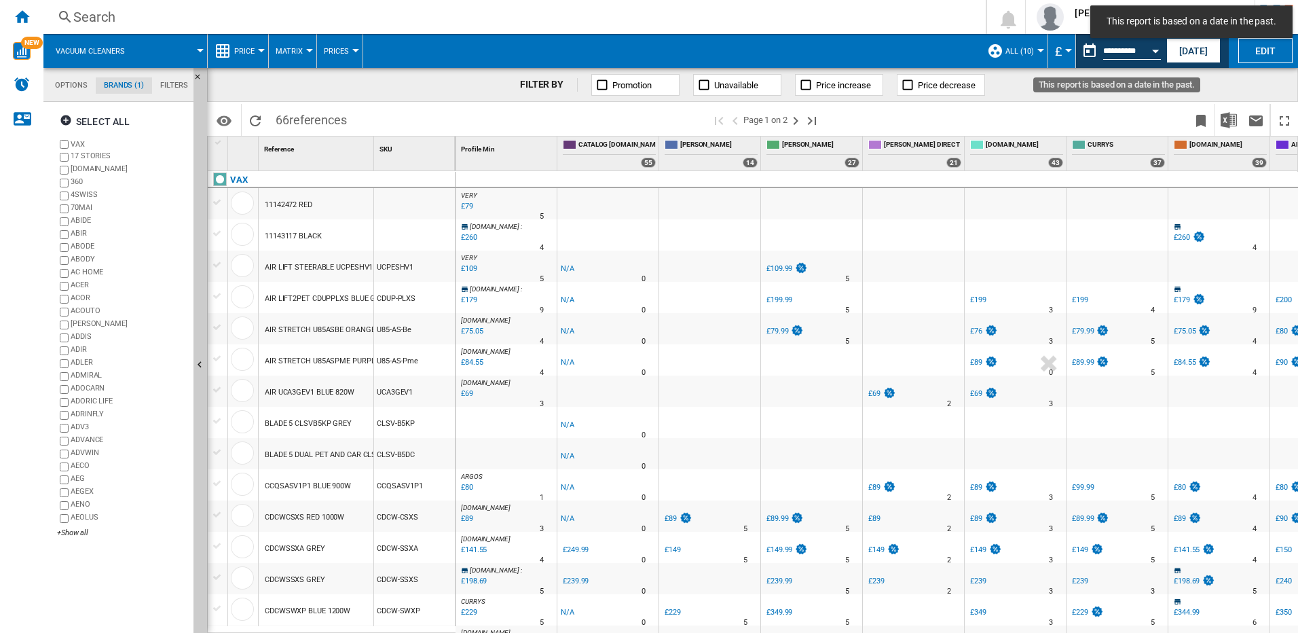
click at [1151, 49] on button "Open calendar" at bounding box center [1155, 49] width 24 height 24
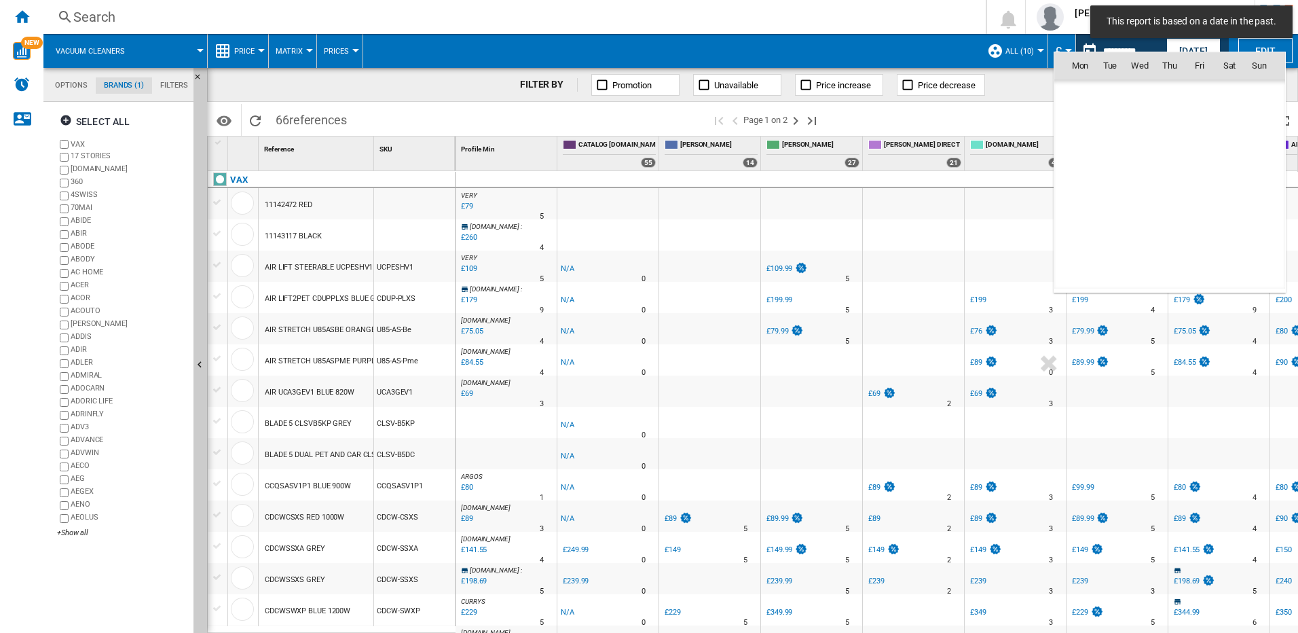
scroll to position [5396, 0]
click at [1253, 189] on span "20" at bounding box center [1259, 184] width 27 height 27
type input "**********"
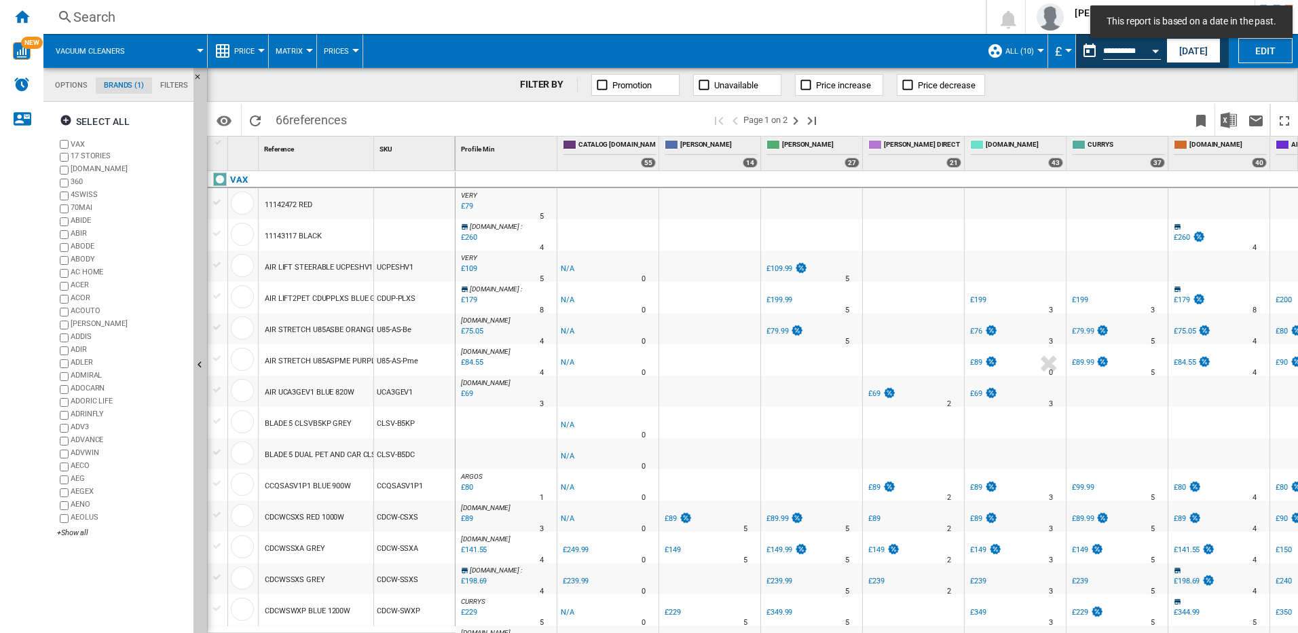
click at [1152, 52] on div "Open calendar" at bounding box center [1155, 51] width 7 height 3
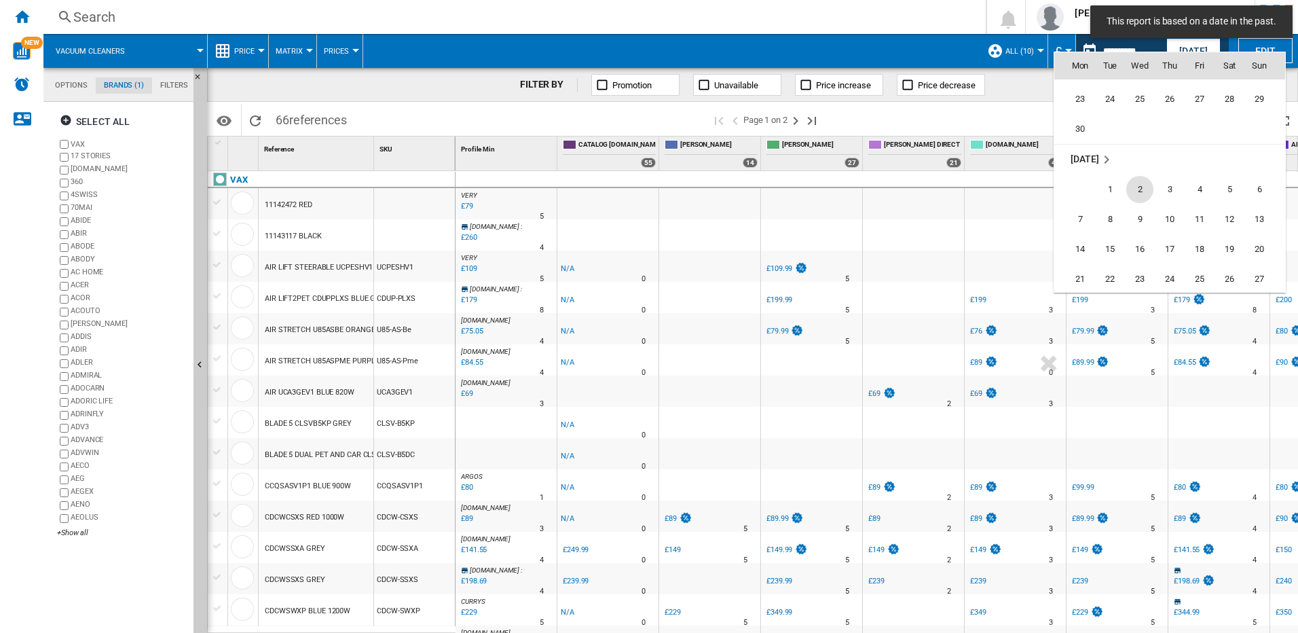
scroll to position [5939, 0]
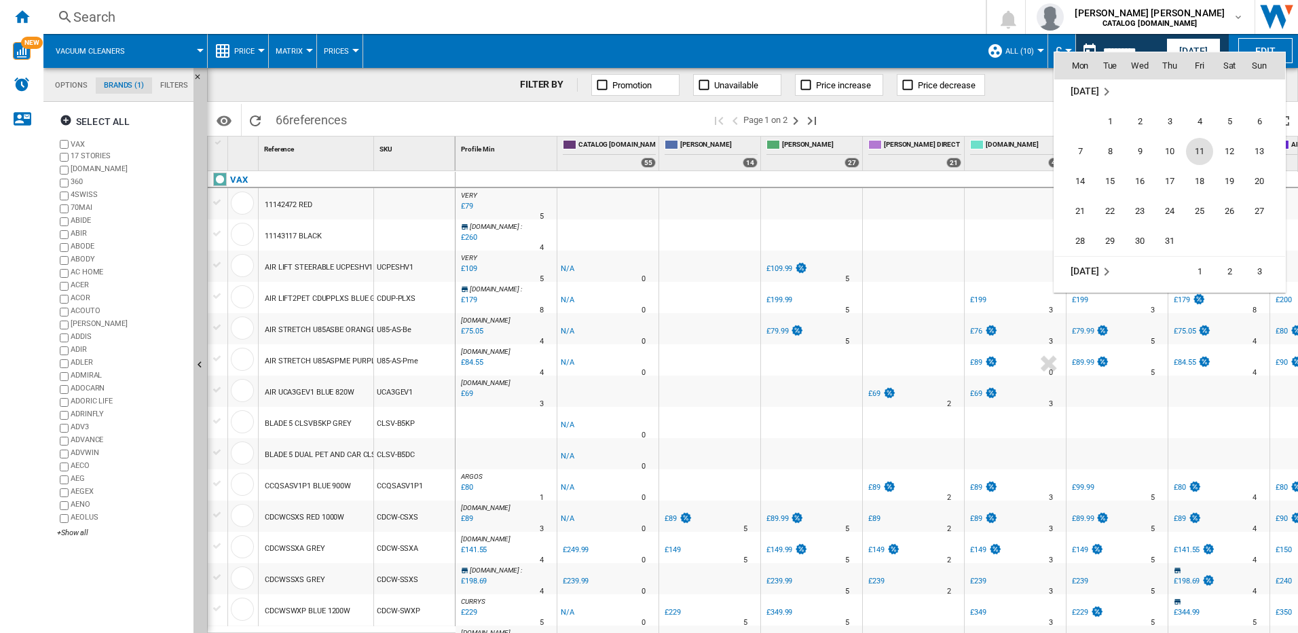
click at [1196, 149] on span "11" at bounding box center [1199, 151] width 27 height 27
type input "**********"
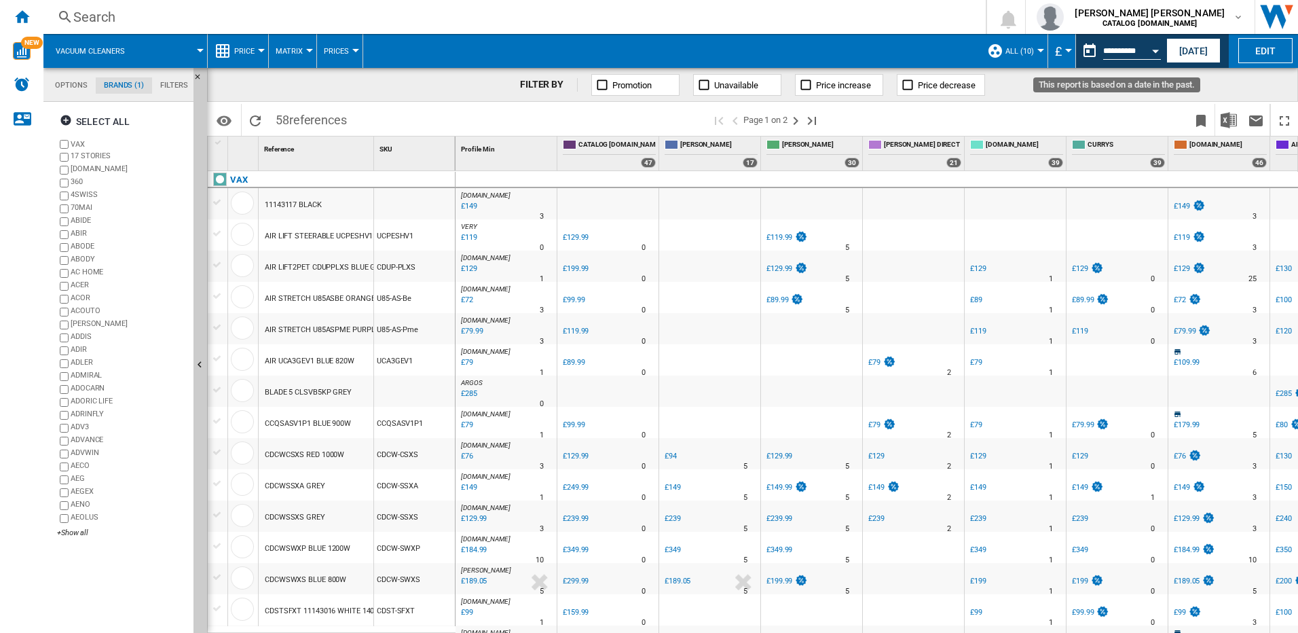
click at [1148, 52] on button "Open calendar" at bounding box center [1155, 49] width 24 height 24
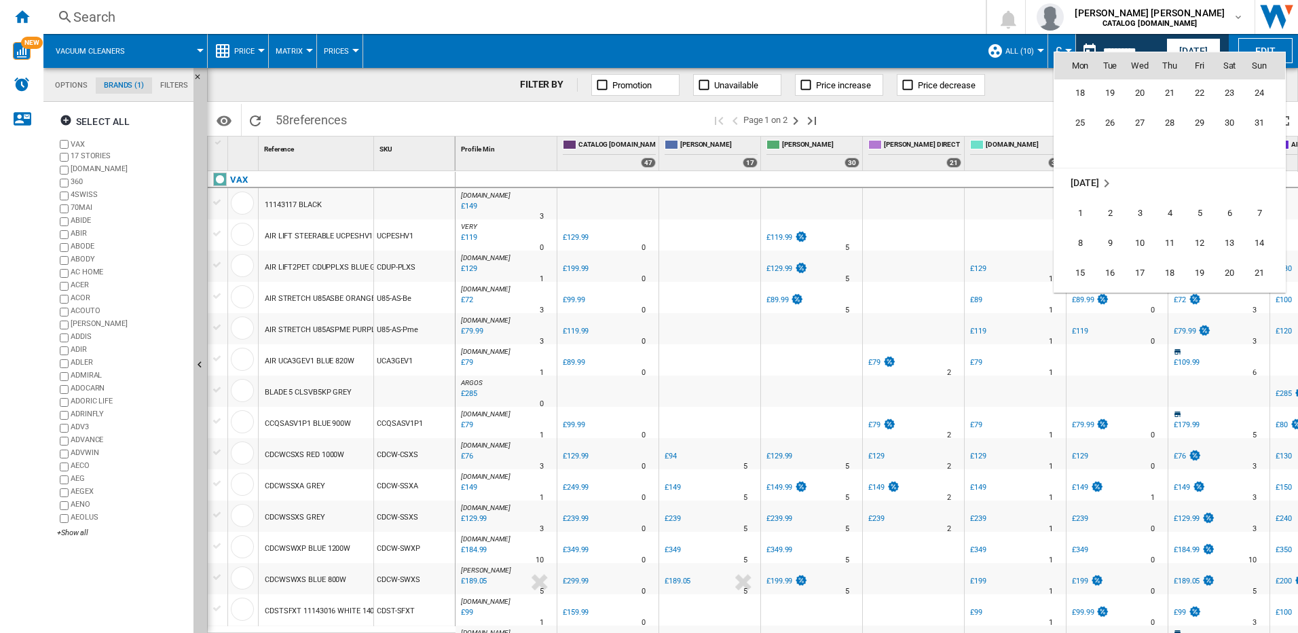
scroll to position [6139, 0]
click at [1226, 157] on span "23" at bounding box center [1229, 160] width 27 height 27
type input "**********"
